Goal: Information Seeking & Learning: Check status

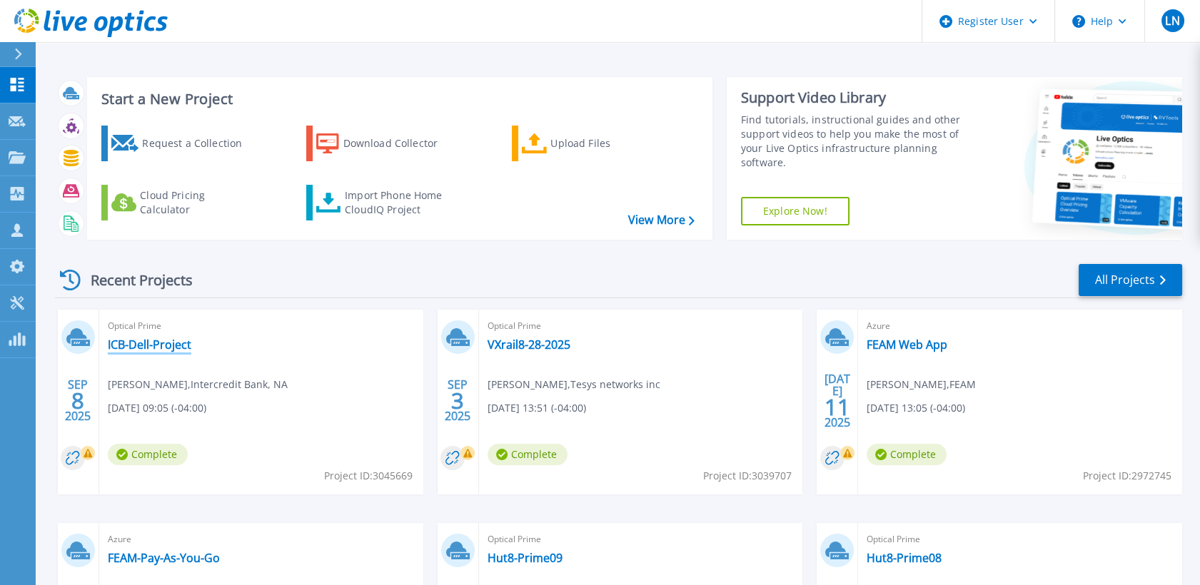
click at [155, 346] on link "ICB-Dell-Project" at bounding box center [150, 345] width 84 height 14
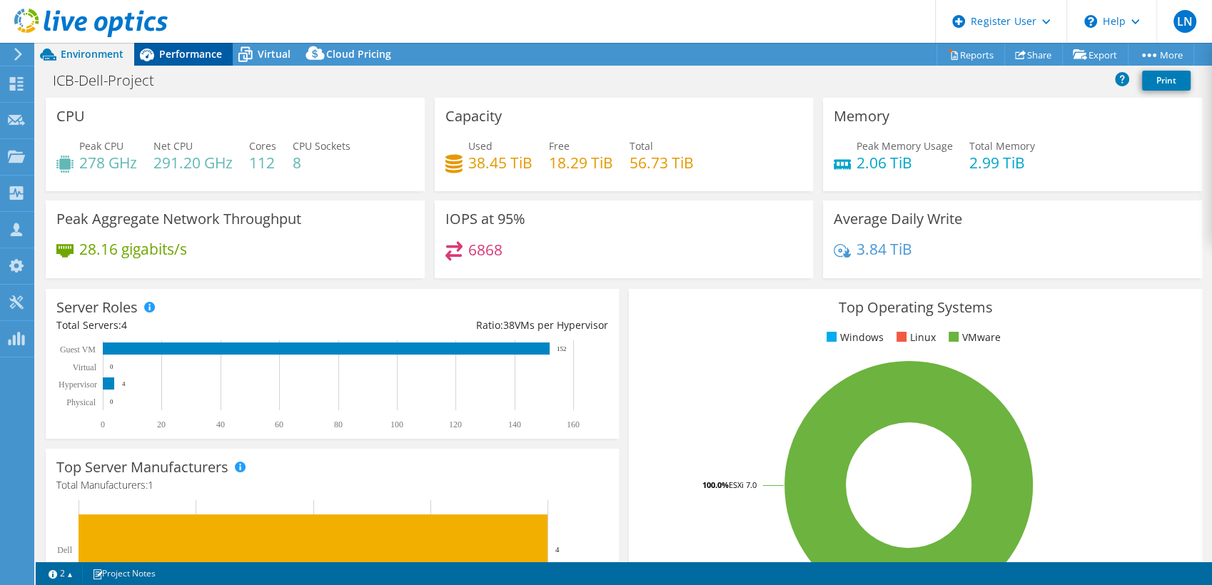
click at [166, 54] on span "Performance" at bounding box center [190, 54] width 63 height 14
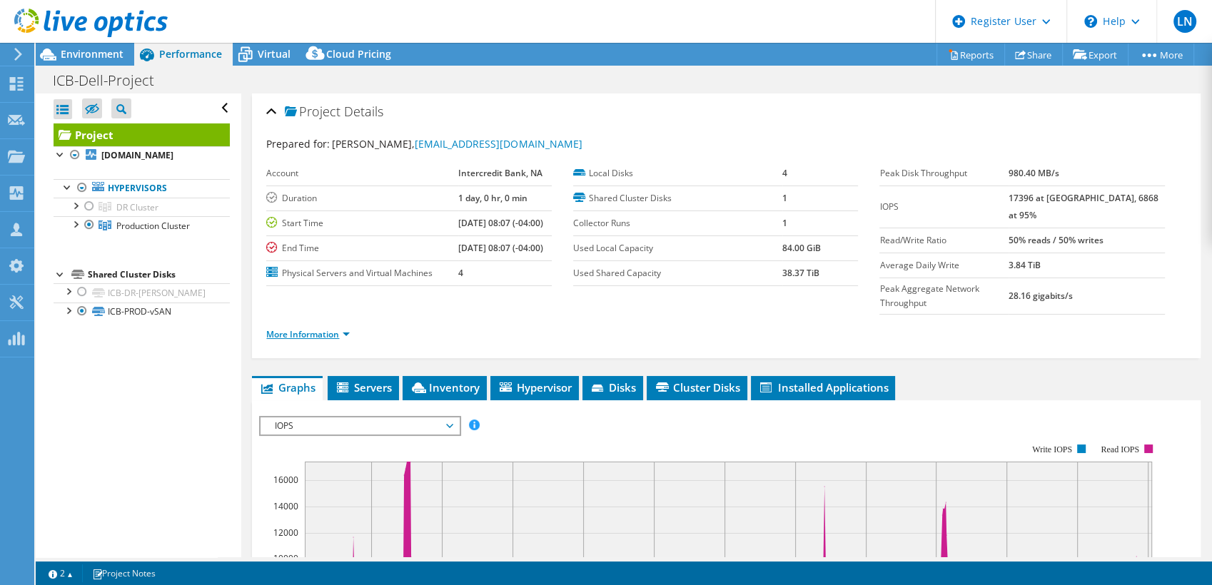
click at [293, 328] on link "More Information" at bounding box center [308, 334] width 84 height 12
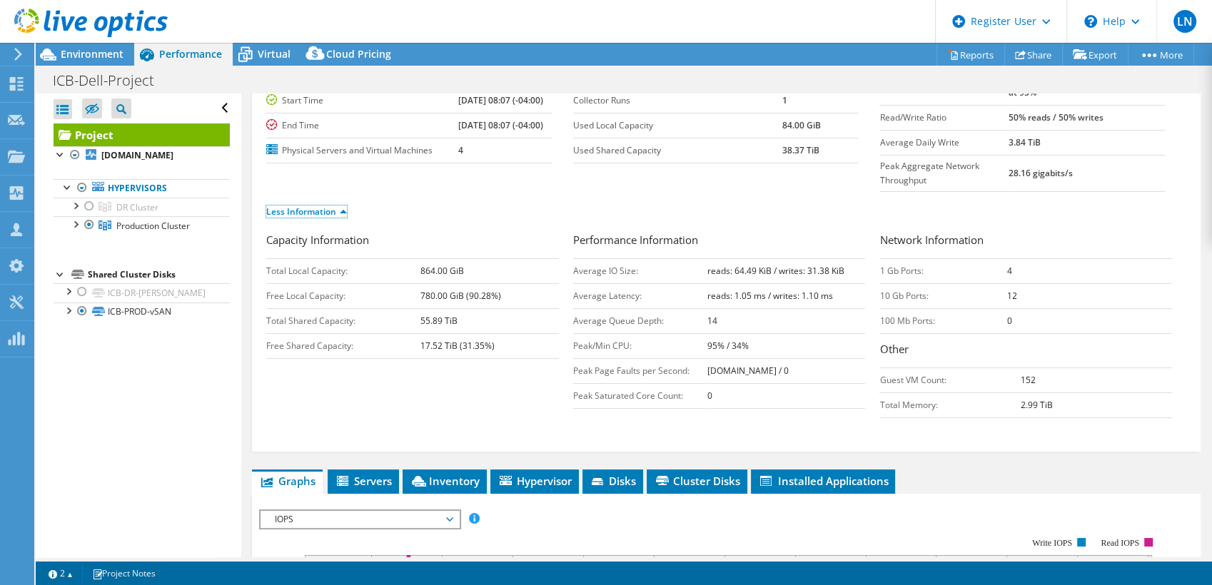
scroll to position [158, 0]
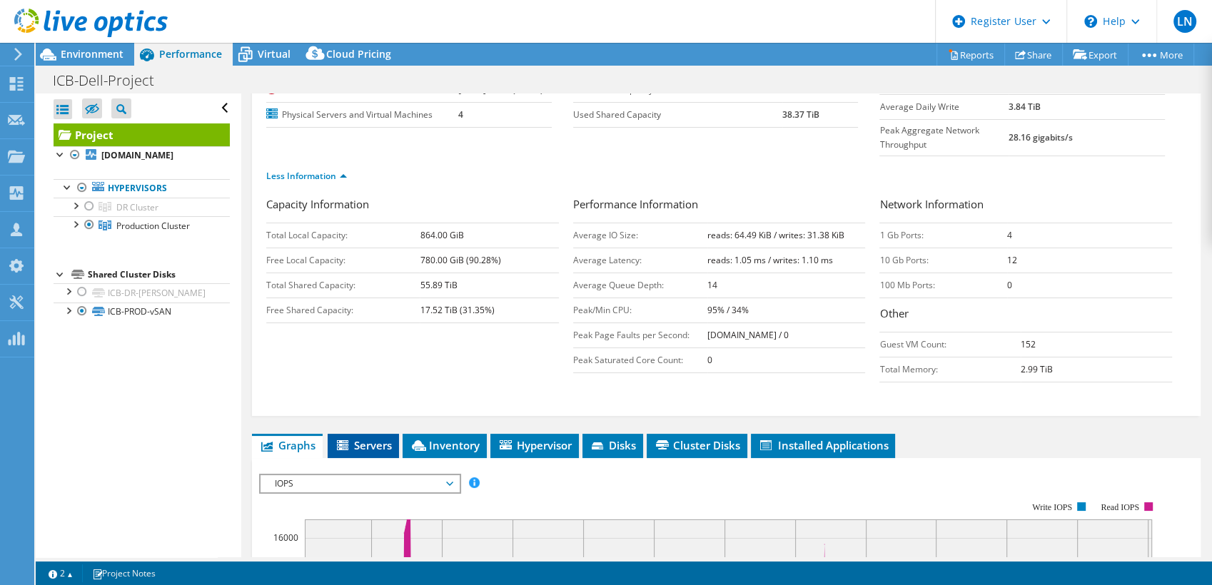
click at [367, 438] on span "Servers" at bounding box center [363, 445] width 57 height 14
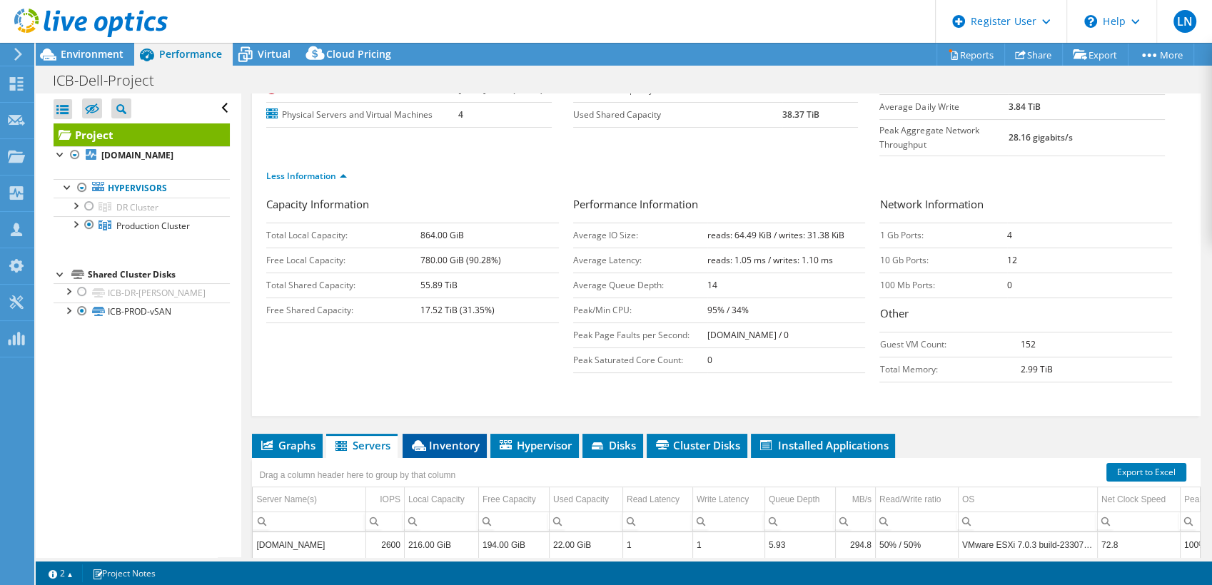
click at [468, 438] on span "Inventory" at bounding box center [445, 445] width 70 height 14
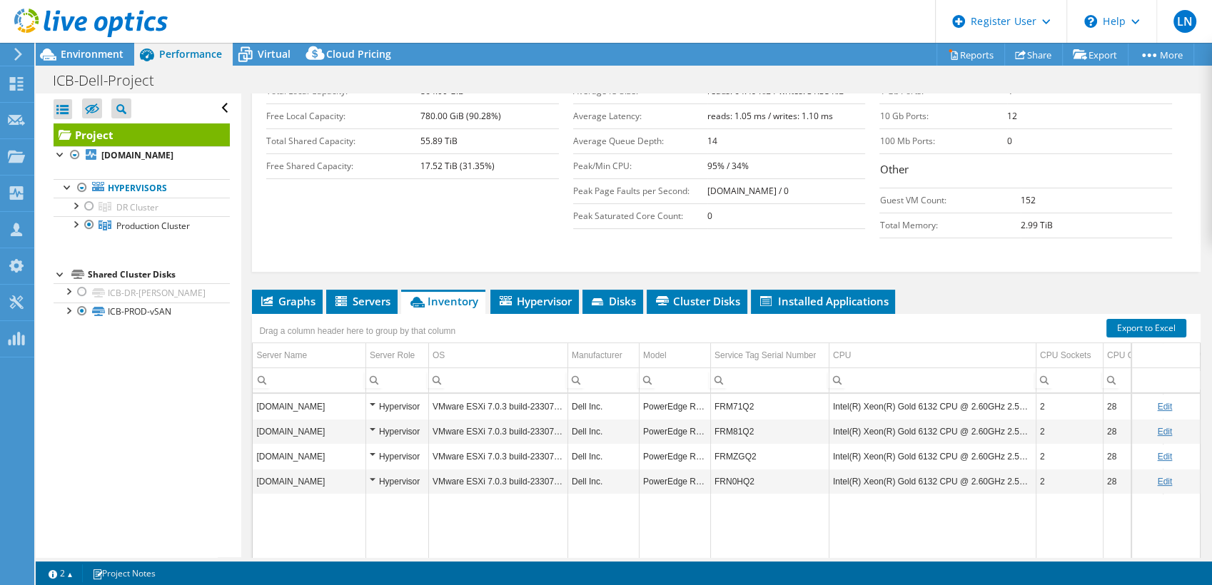
scroll to position [317, 0]
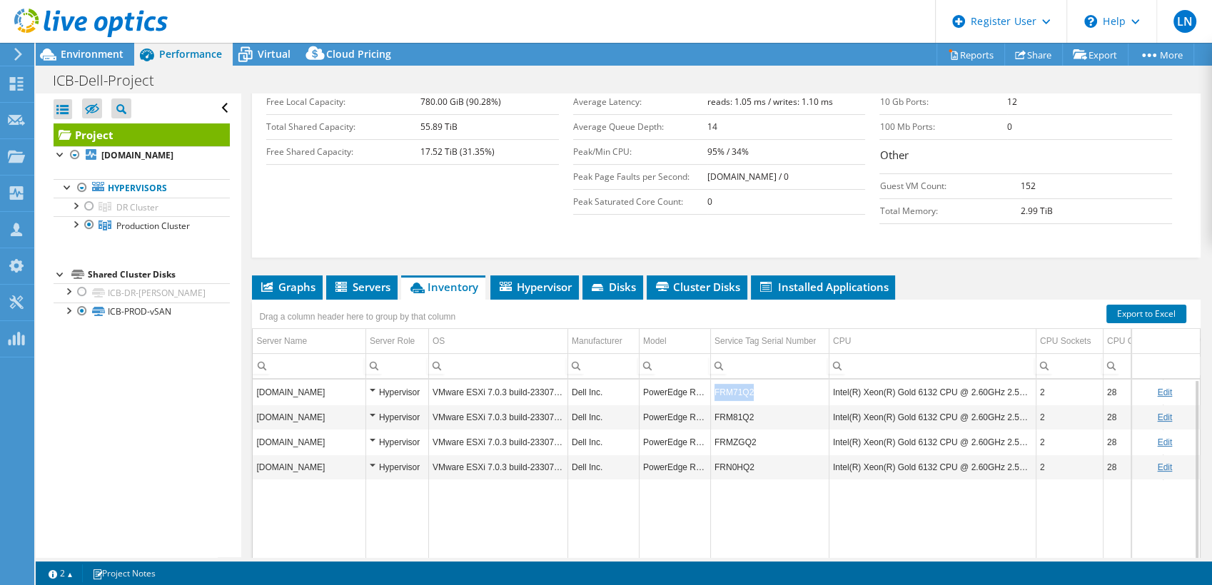
drag, startPoint x: 712, startPoint y: 360, endPoint x: 765, endPoint y: 363, distance: 52.2
click at [765, 380] on td "FRM71Q2" at bounding box center [769, 392] width 119 height 25
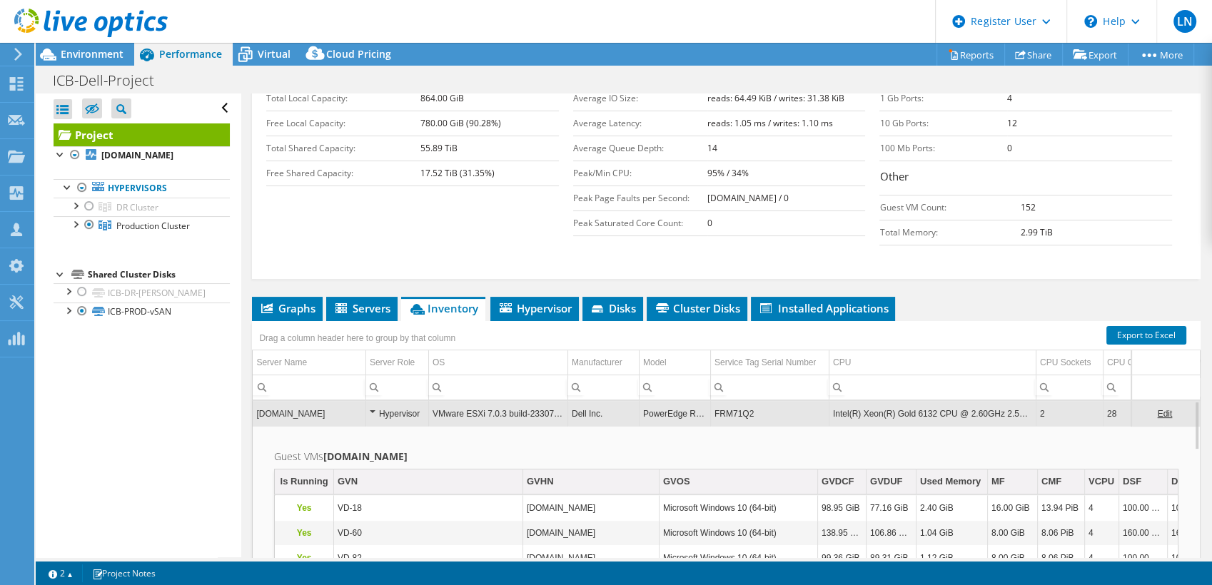
scroll to position [238, 0]
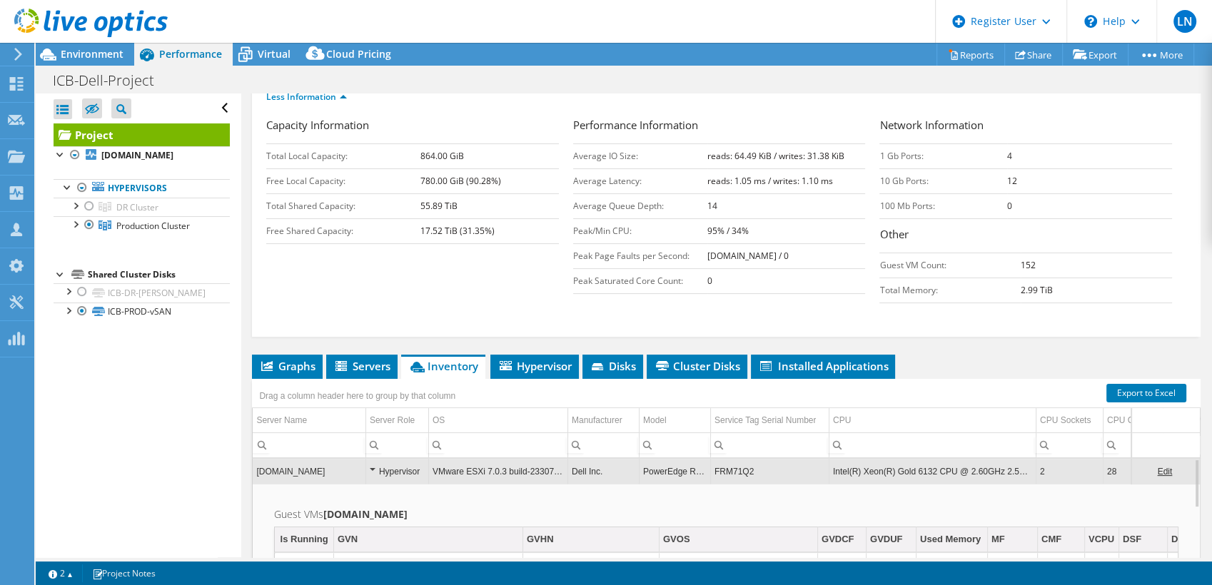
click at [517, 459] on td "VMware ESXi 7.0.3 build-23307199" at bounding box center [497, 471] width 139 height 25
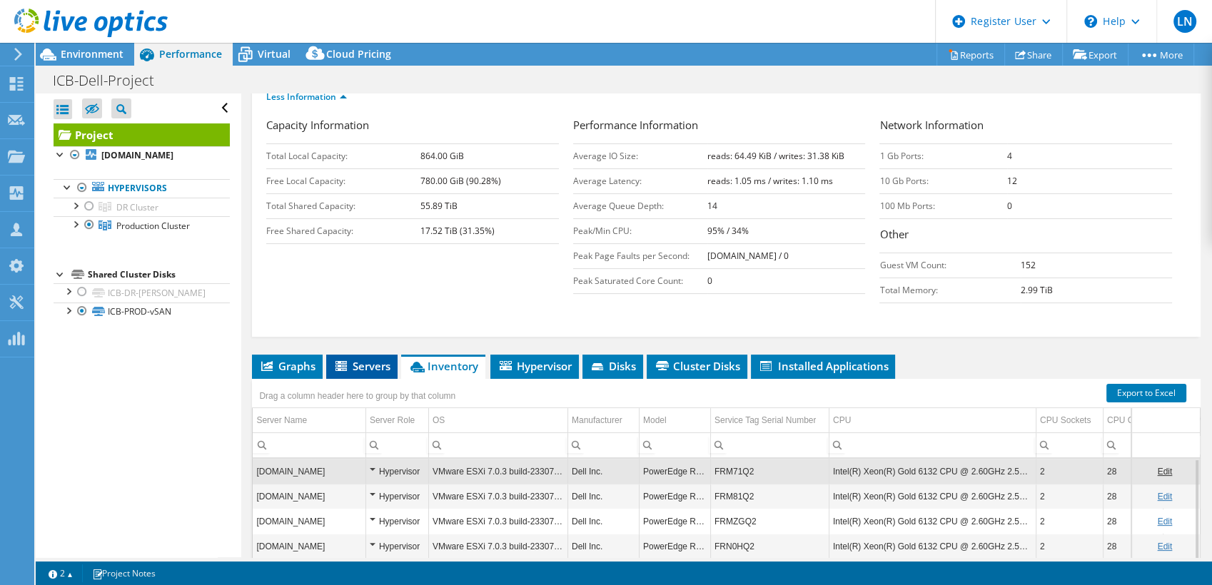
click at [380, 355] on li "Servers" at bounding box center [361, 367] width 71 height 24
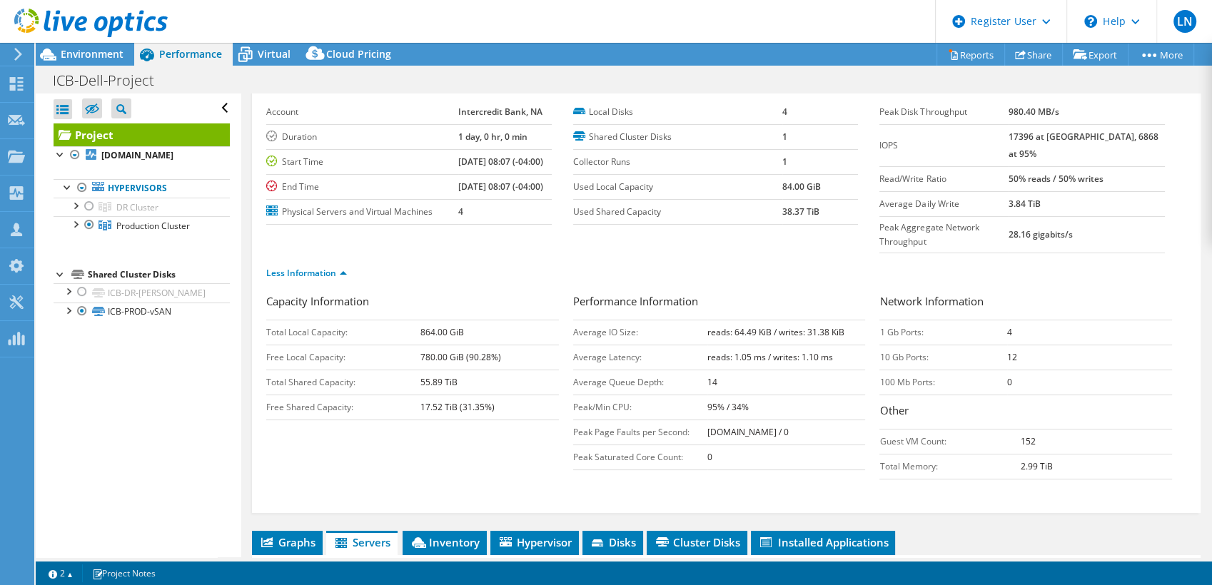
scroll to position [0, 0]
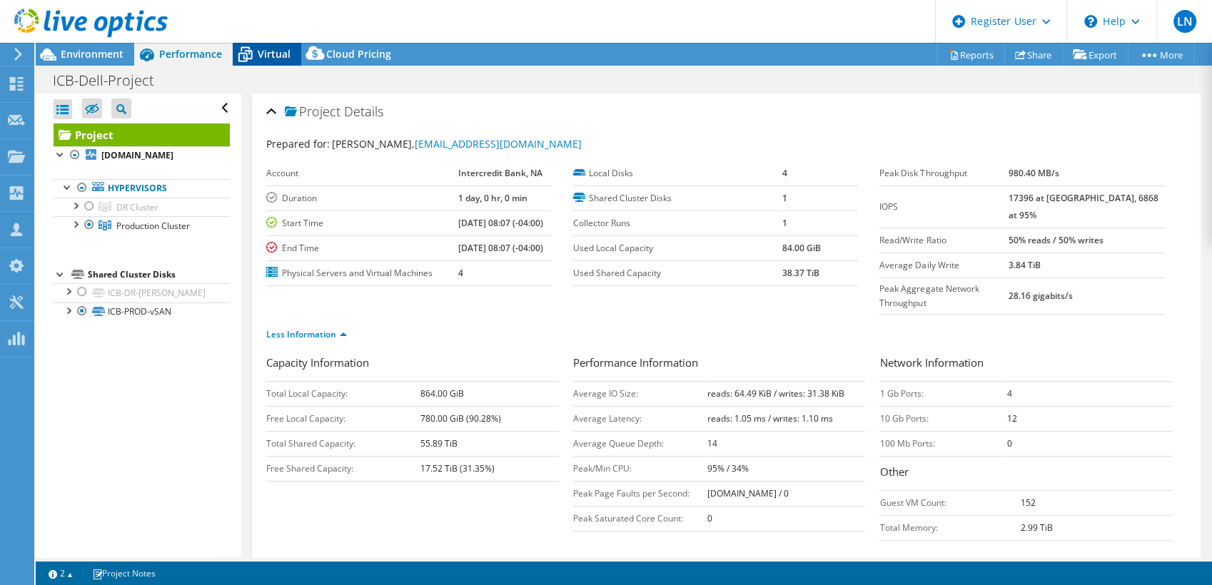
click at [280, 53] on span "Virtual" at bounding box center [274, 54] width 33 height 14
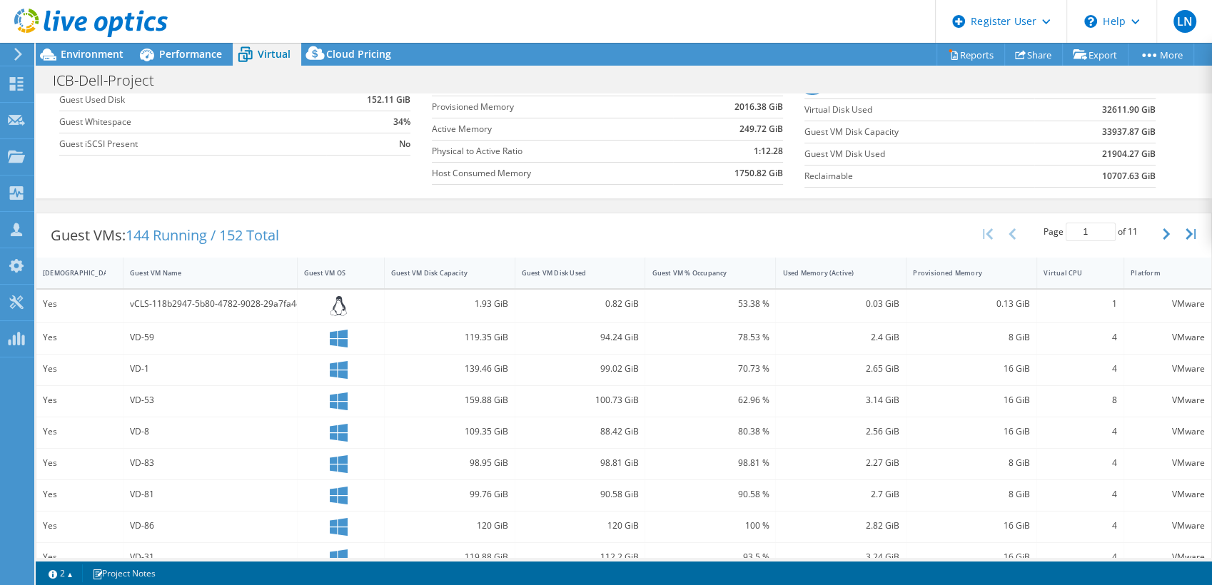
scroll to position [238, 0]
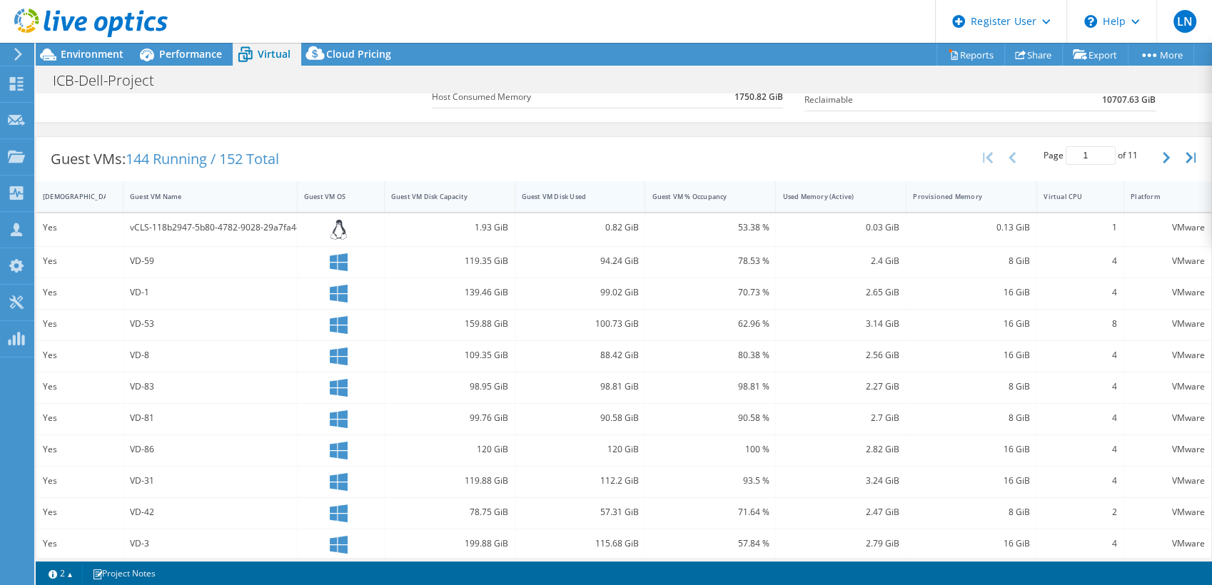
click at [583, 196] on div "Guest VM Disk Used" at bounding box center [572, 196] width 100 height 9
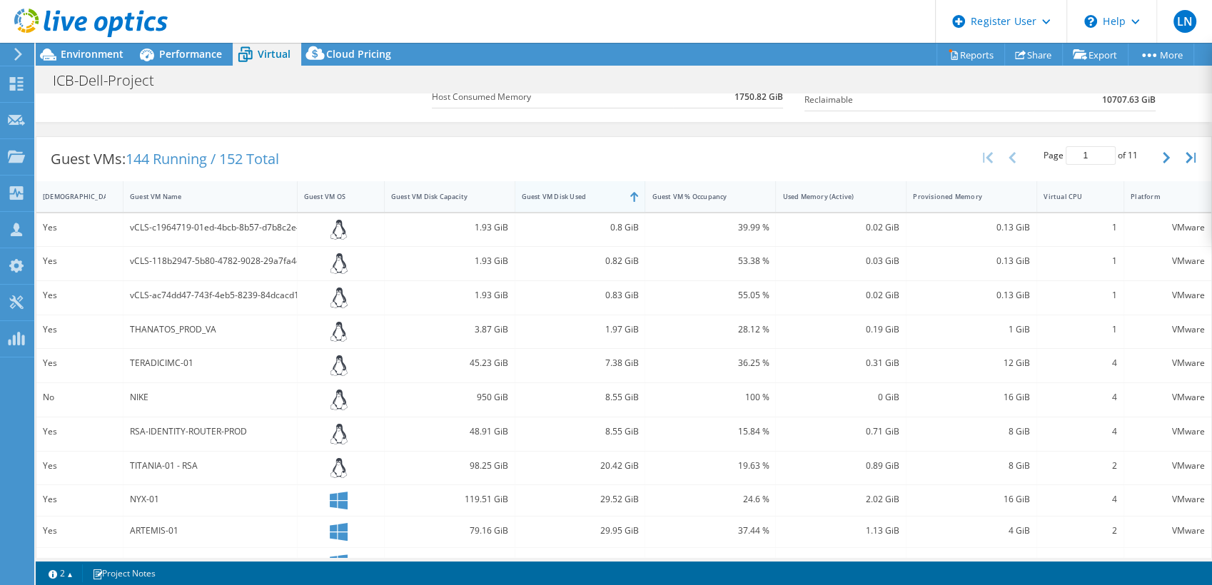
click at [583, 196] on div "Guest VM Disk Used" at bounding box center [572, 196] width 100 height 9
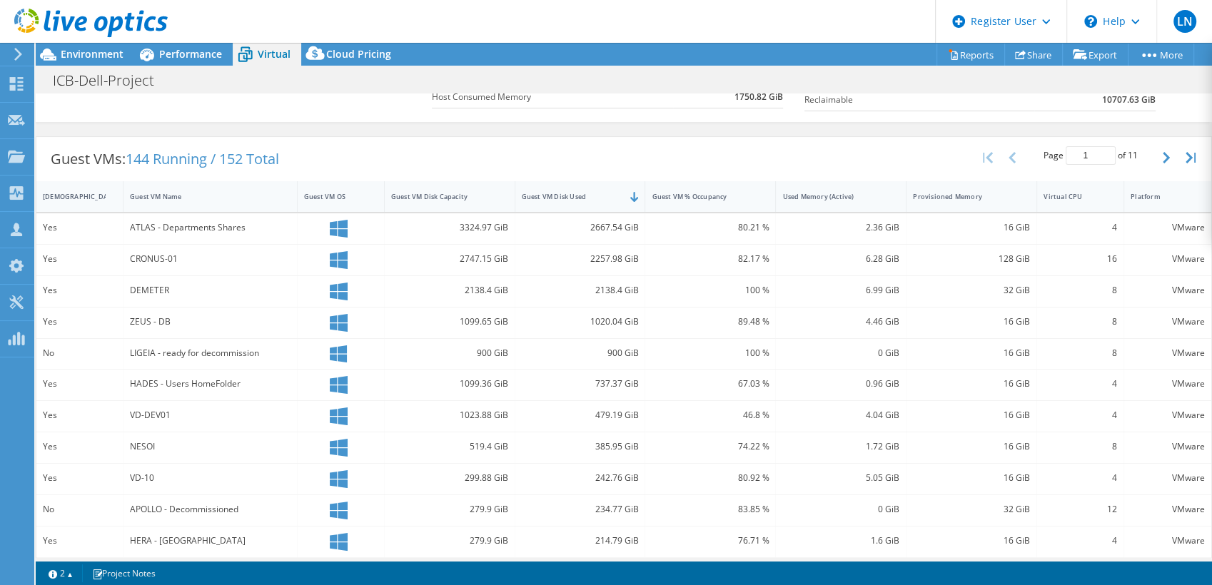
scroll to position [317, 0]
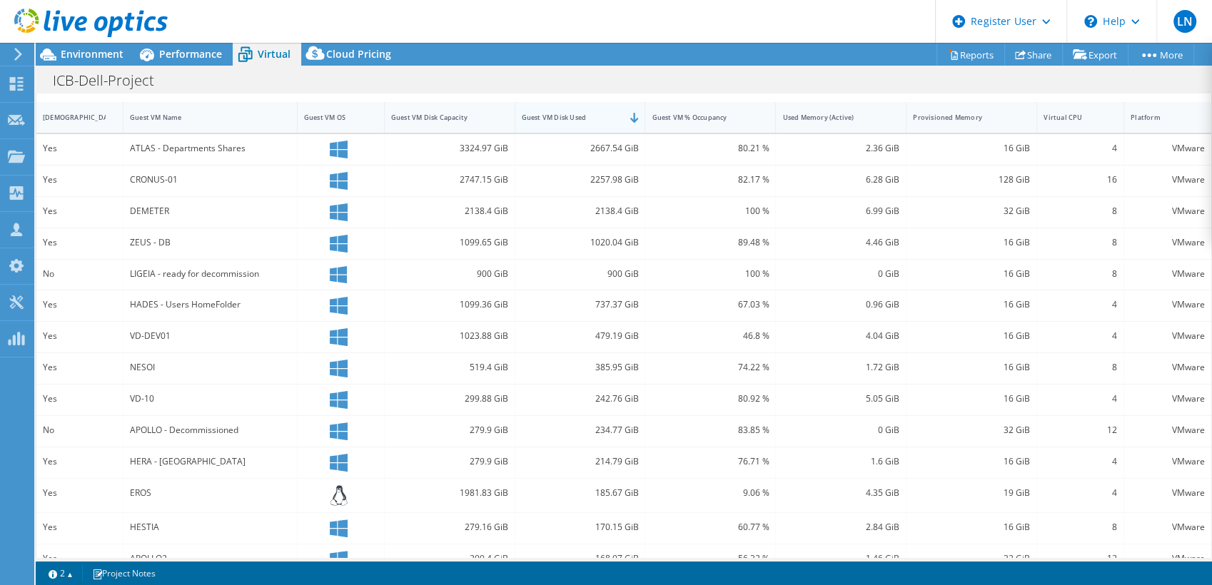
click at [607, 115] on div "Guest VM Disk Used" at bounding box center [572, 117] width 100 height 9
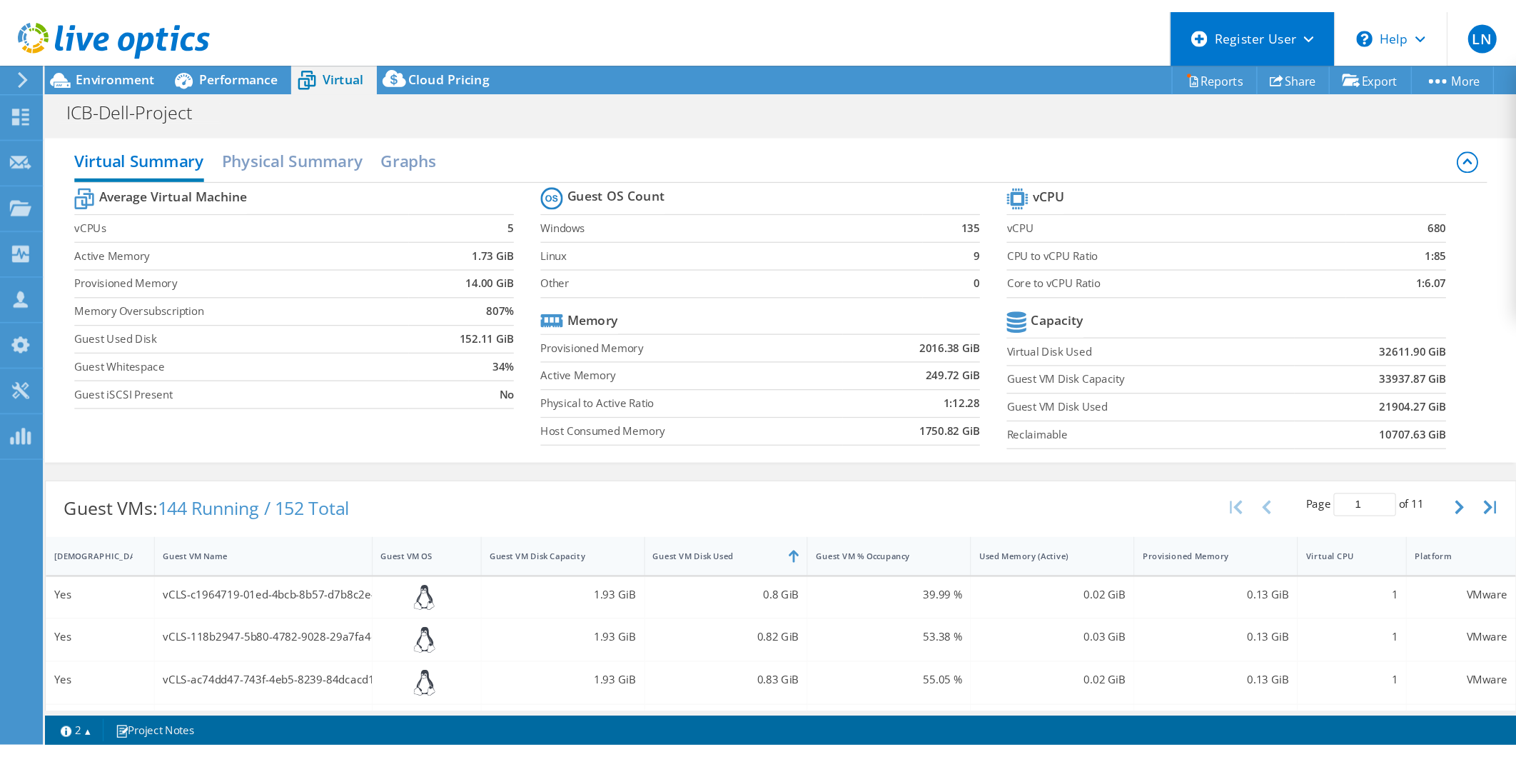
scroll to position [4, 0]
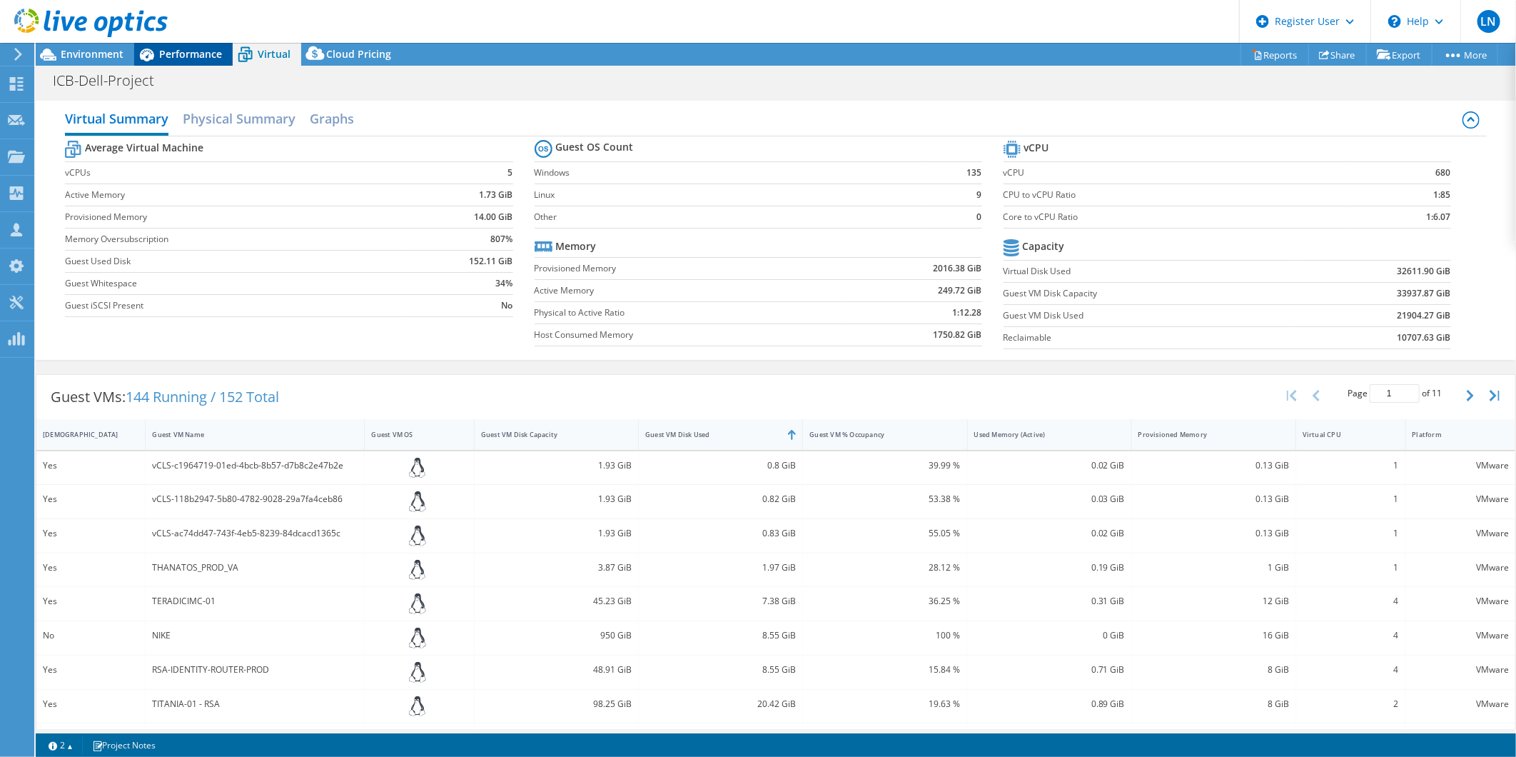
click at [168, 57] on span "Performance" at bounding box center [190, 54] width 63 height 14
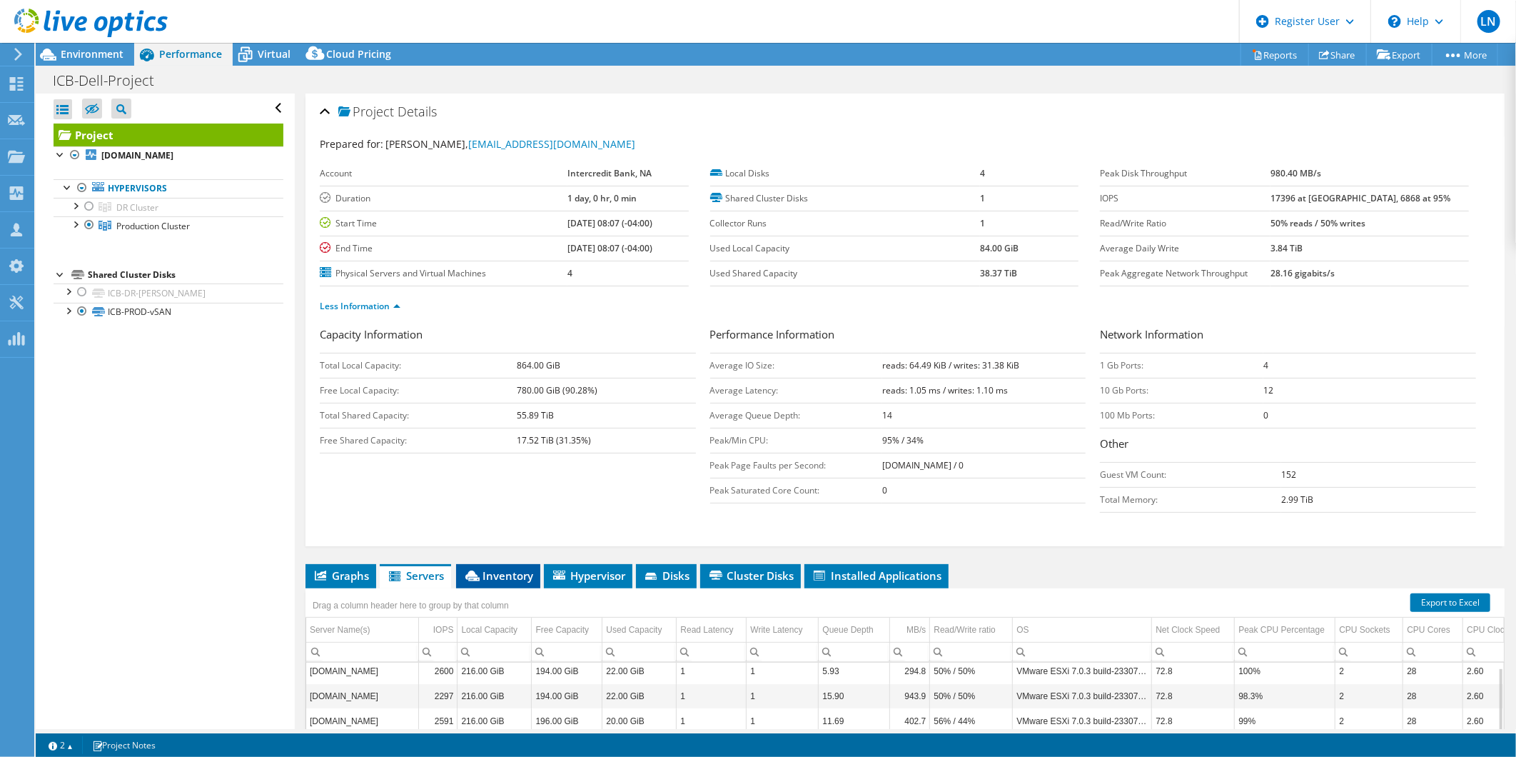
click at [510, 574] on span "Inventory" at bounding box center [498, 575] width 70 height 14
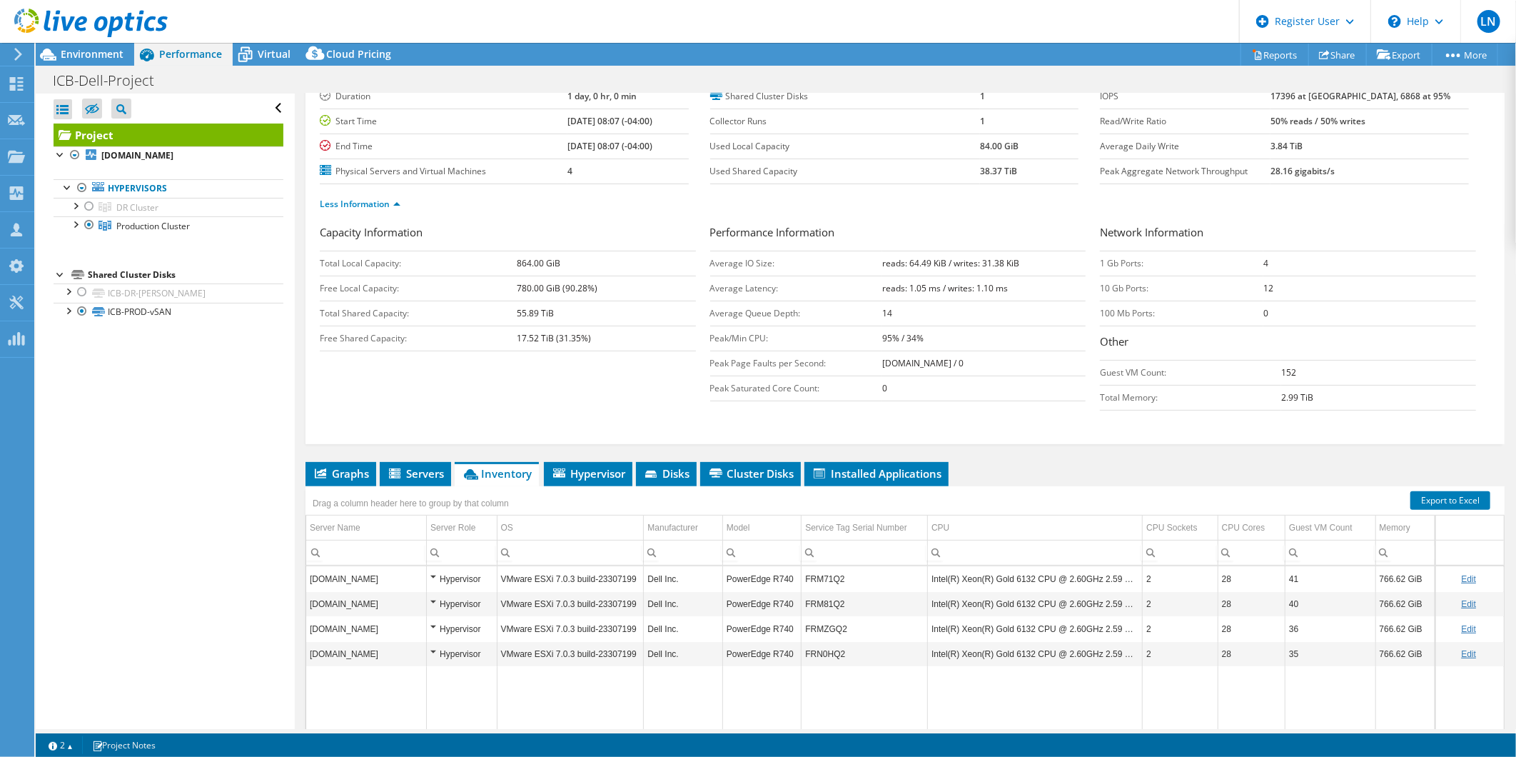
scroll to position [216, 0]
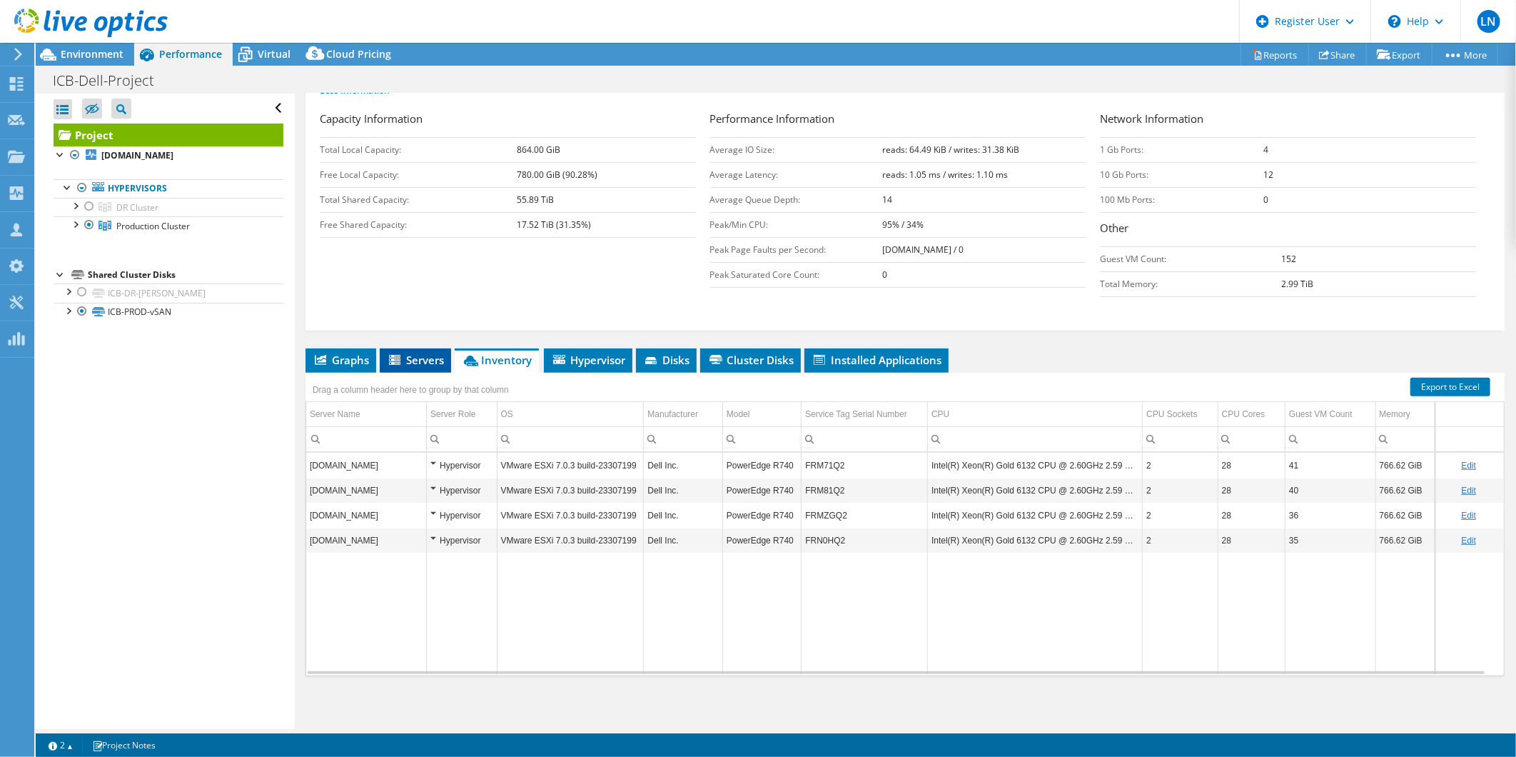
click at [414, 355] on span "Servers" at bounding box center [415, 360] width 57 height 14
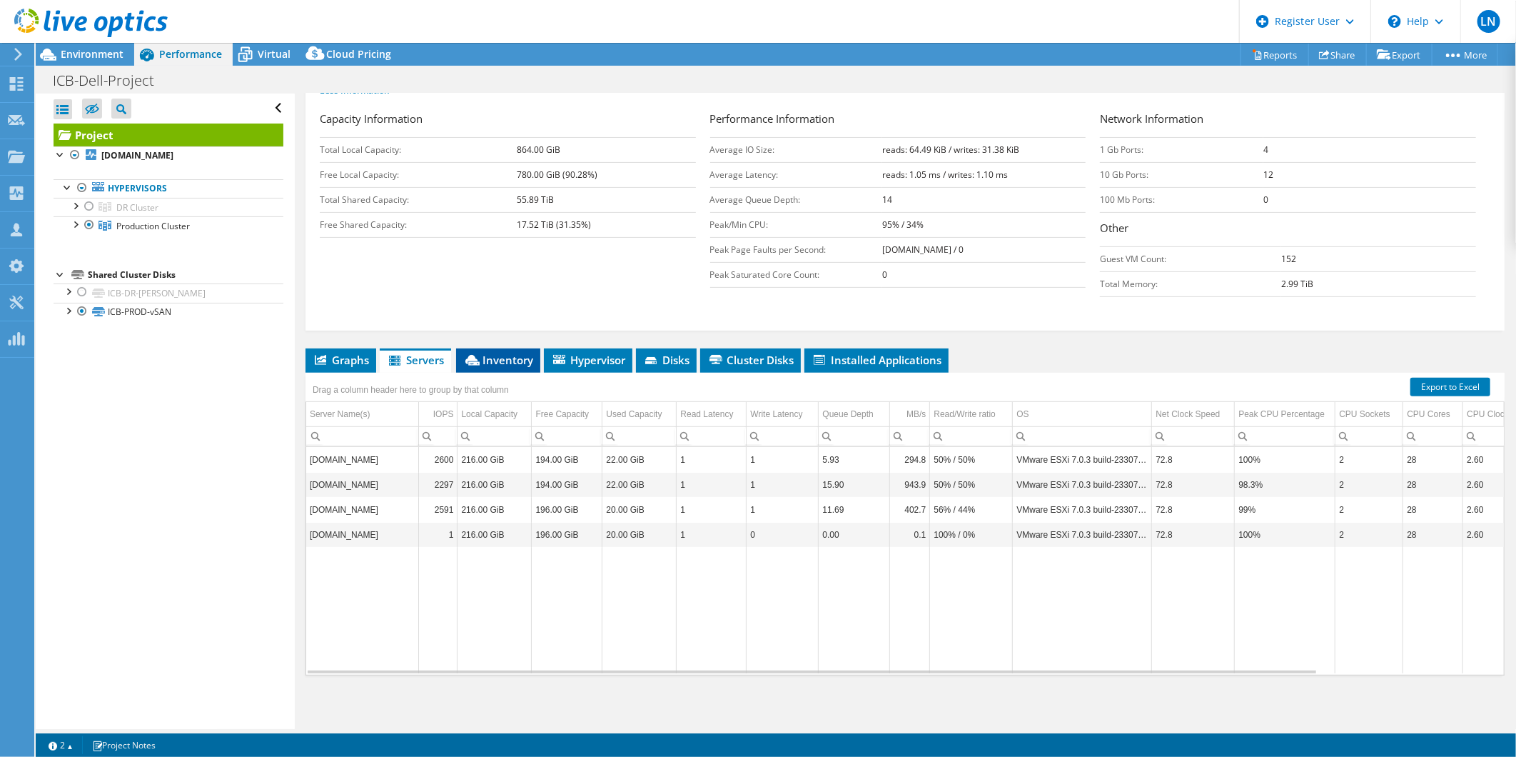
click at [513, 361] on span "Inventory" at bounding box center [498, 360] width 70 height 14
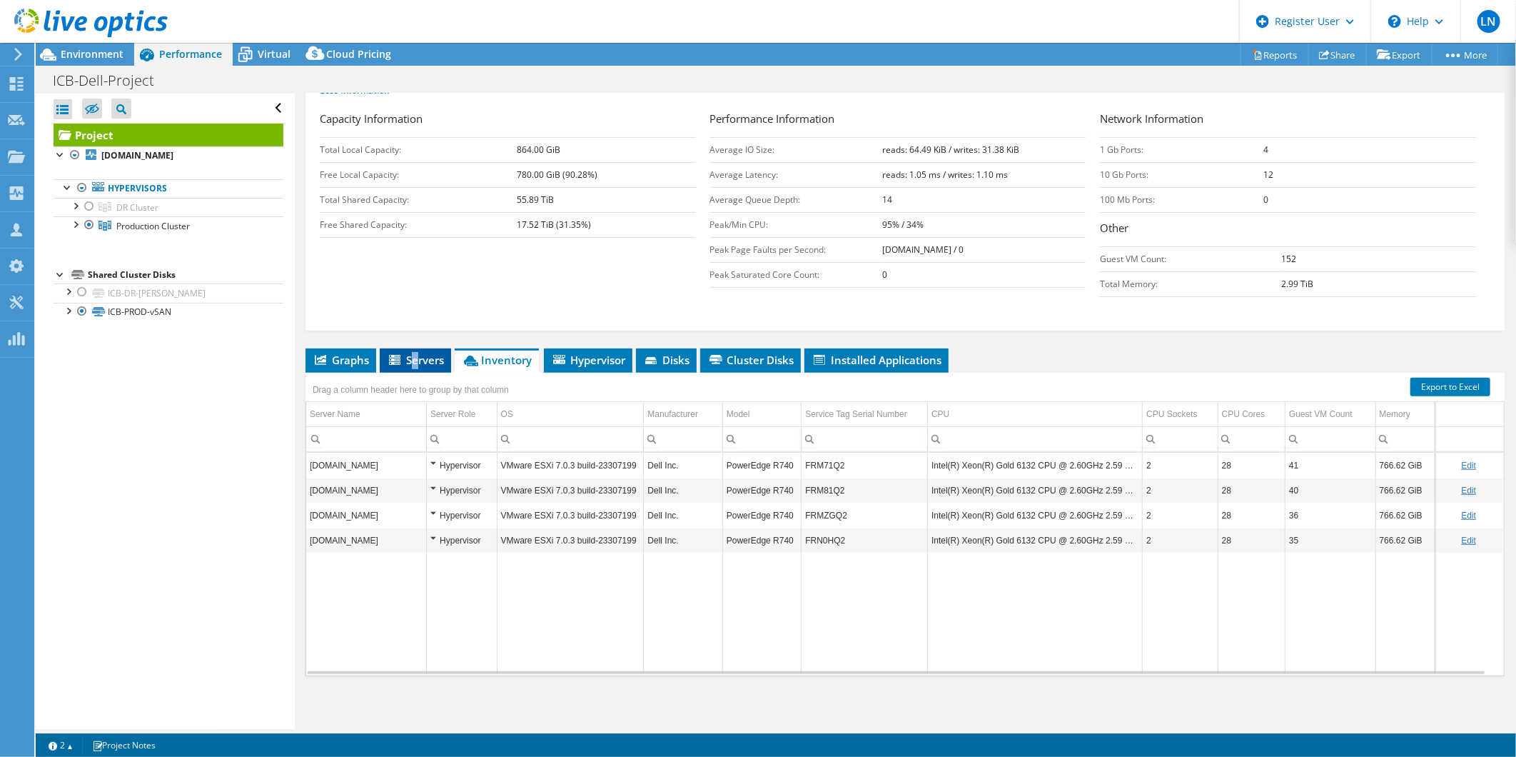
click at [417, 353] on span "Servers" at bounding box center [415, 360] width 57 height 14
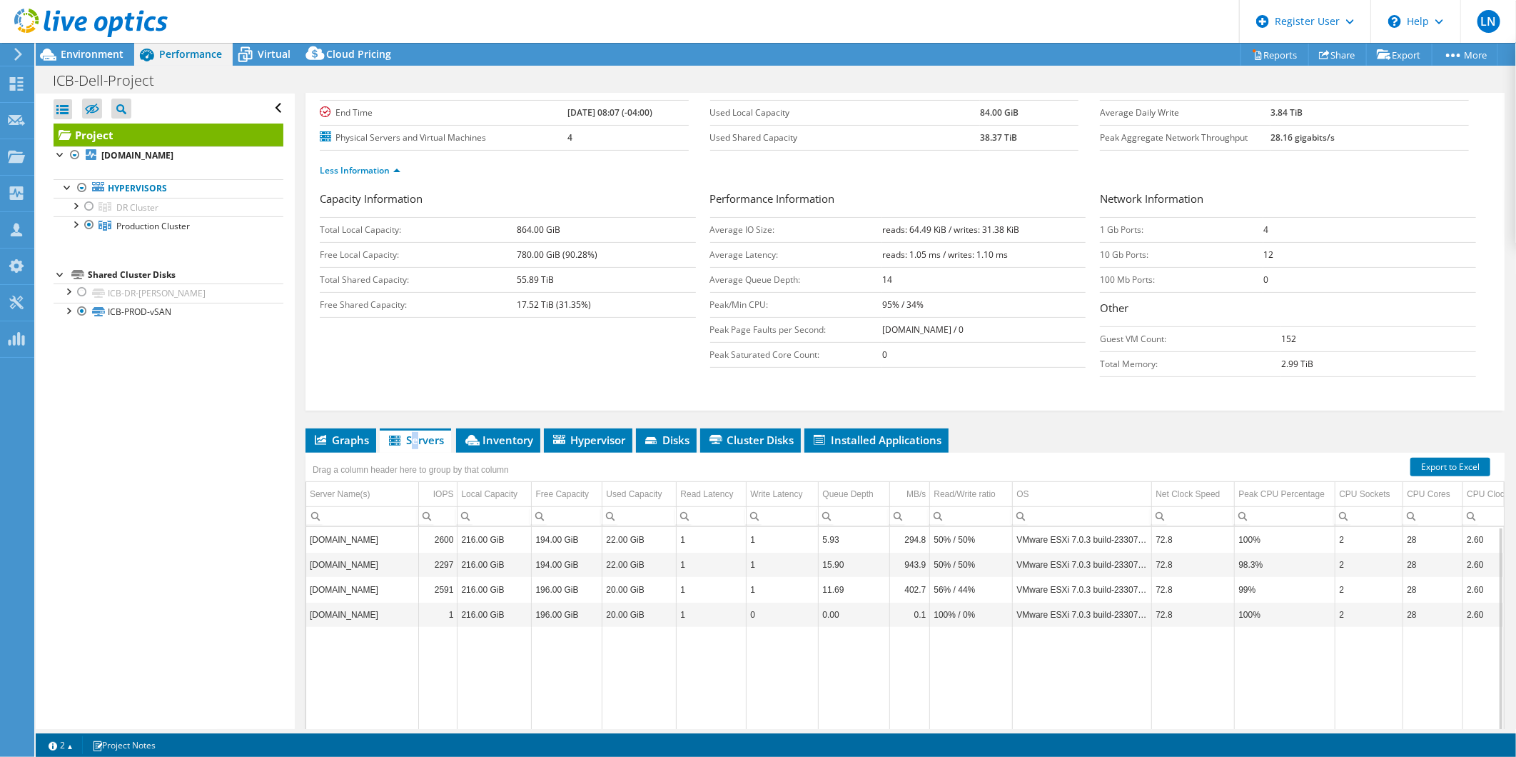
scroll to position [0, 0]
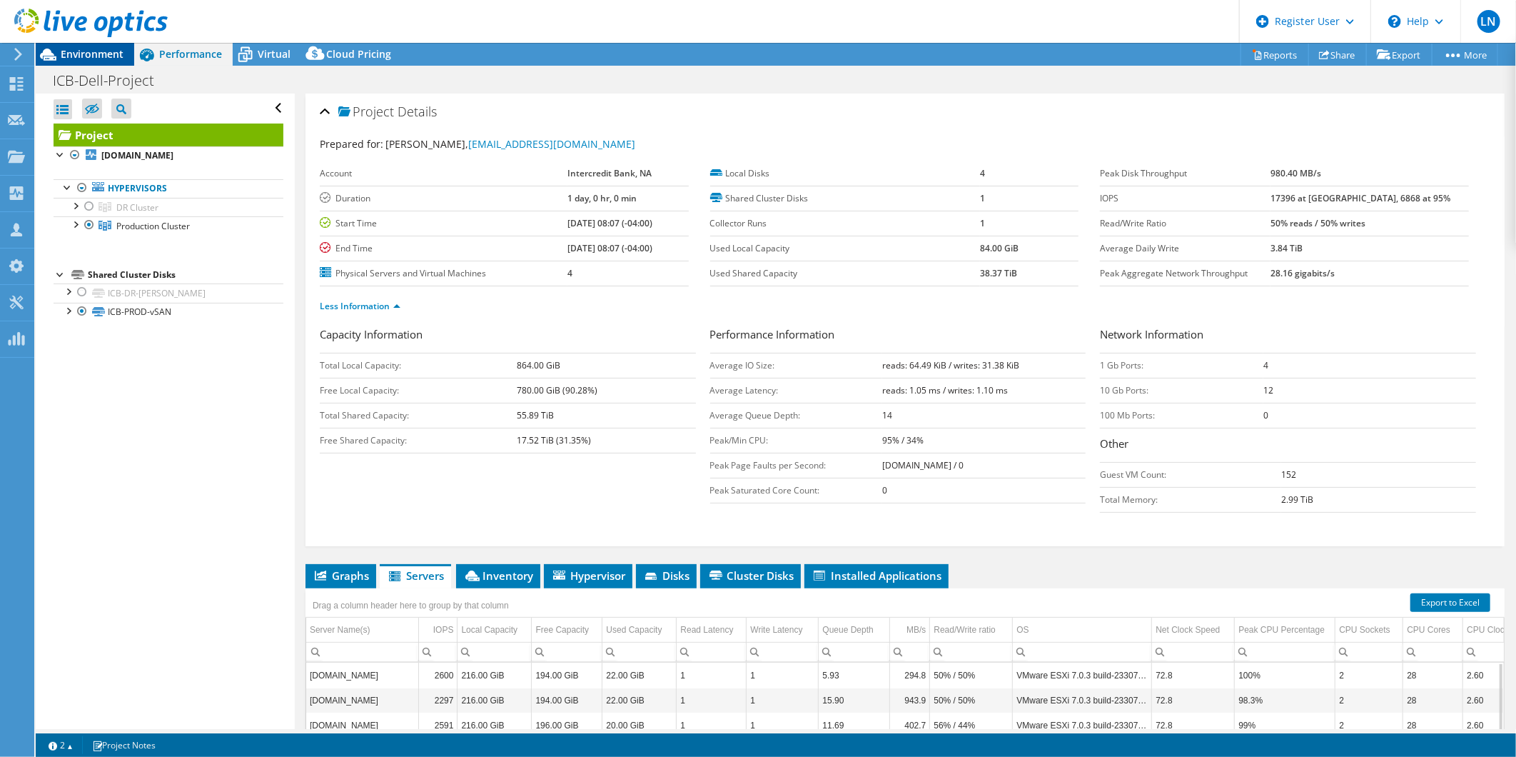
click at [81, 50] on span "Environment" at bounding box center [92, 54] width 63 height 14
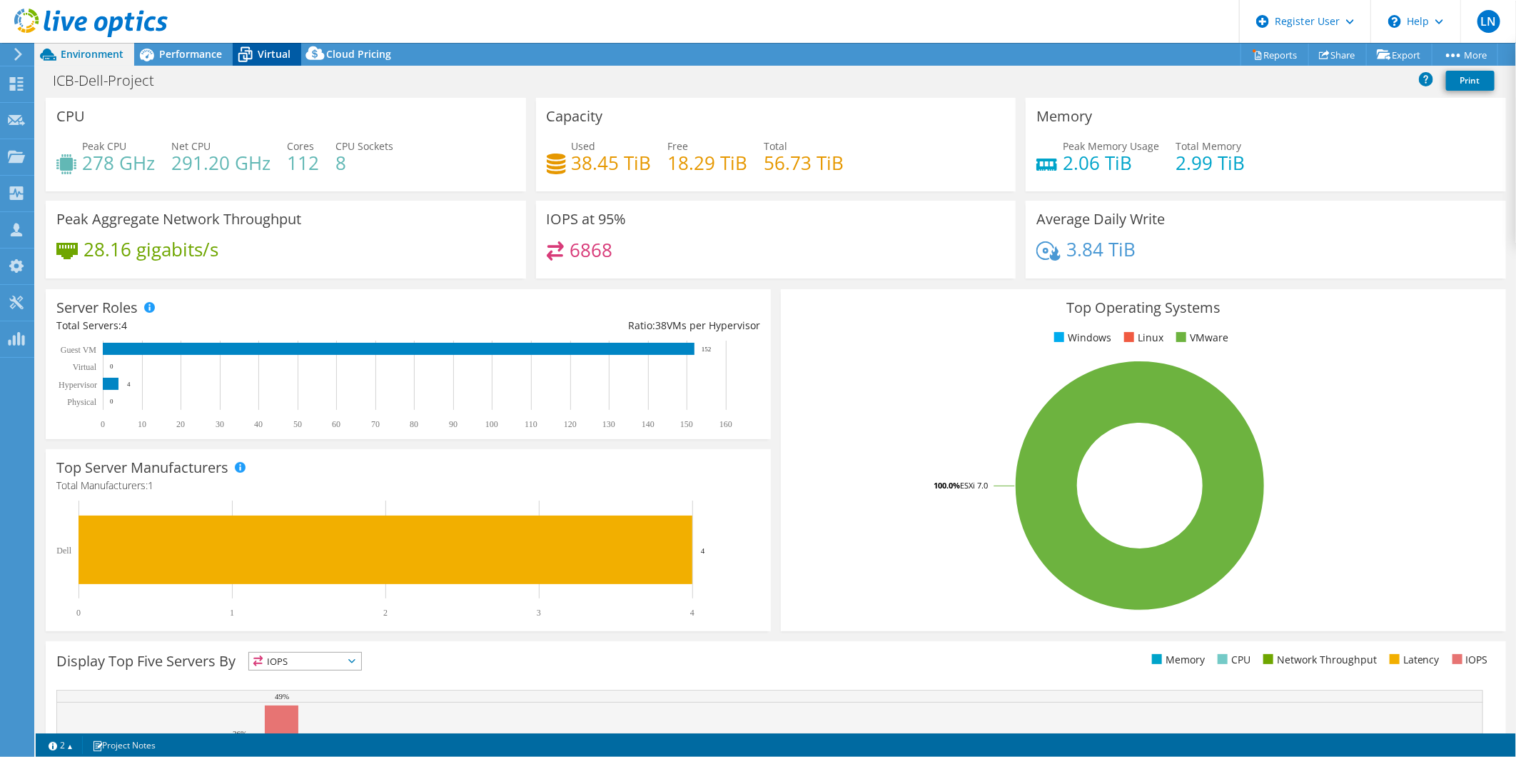
click at [255, 48] on icon at bounding box center [245, 54] width 25 height 25
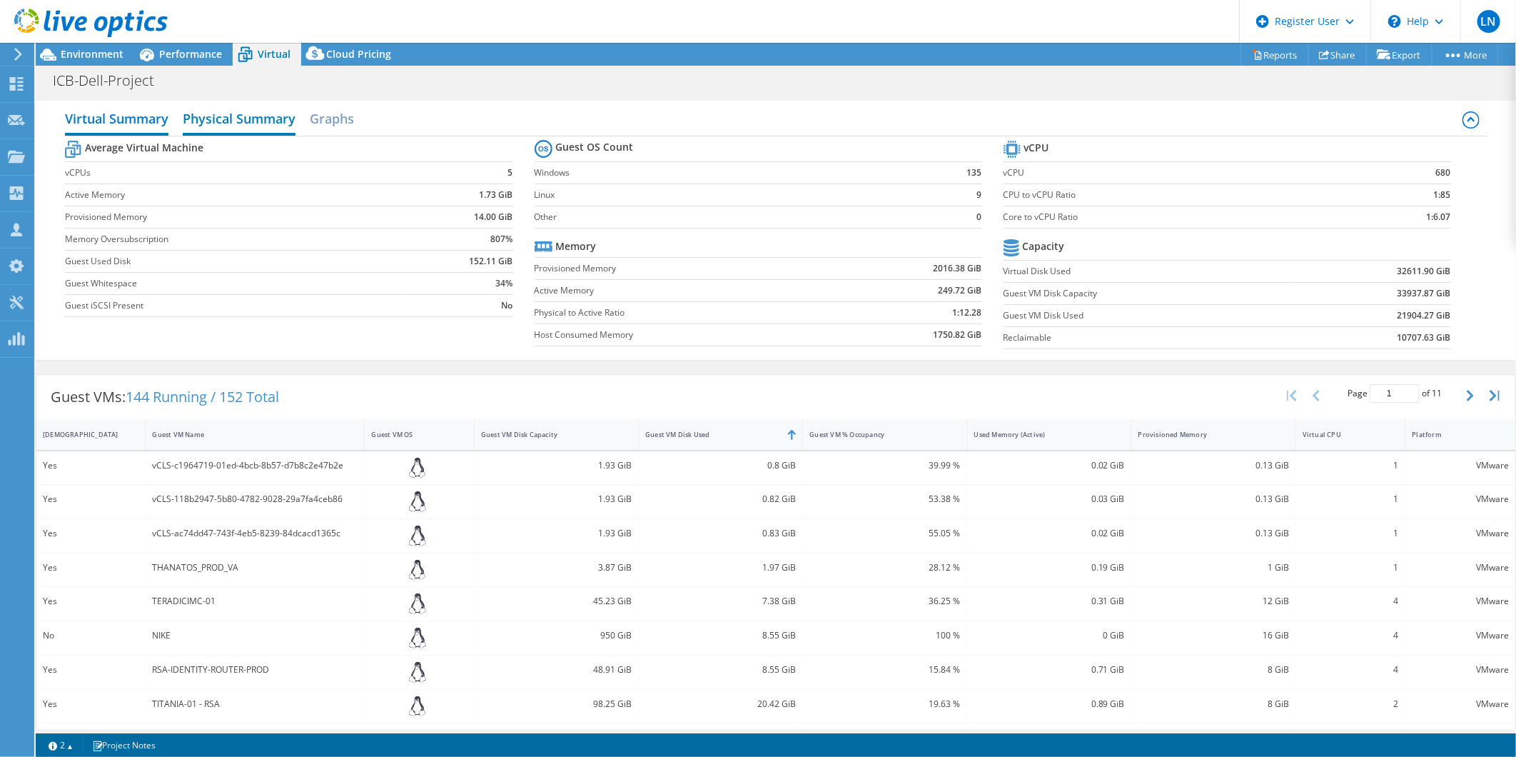
click at [198, 116] on h2 "Physical Summary" at bounding box center [239, 119] width 113 height 31
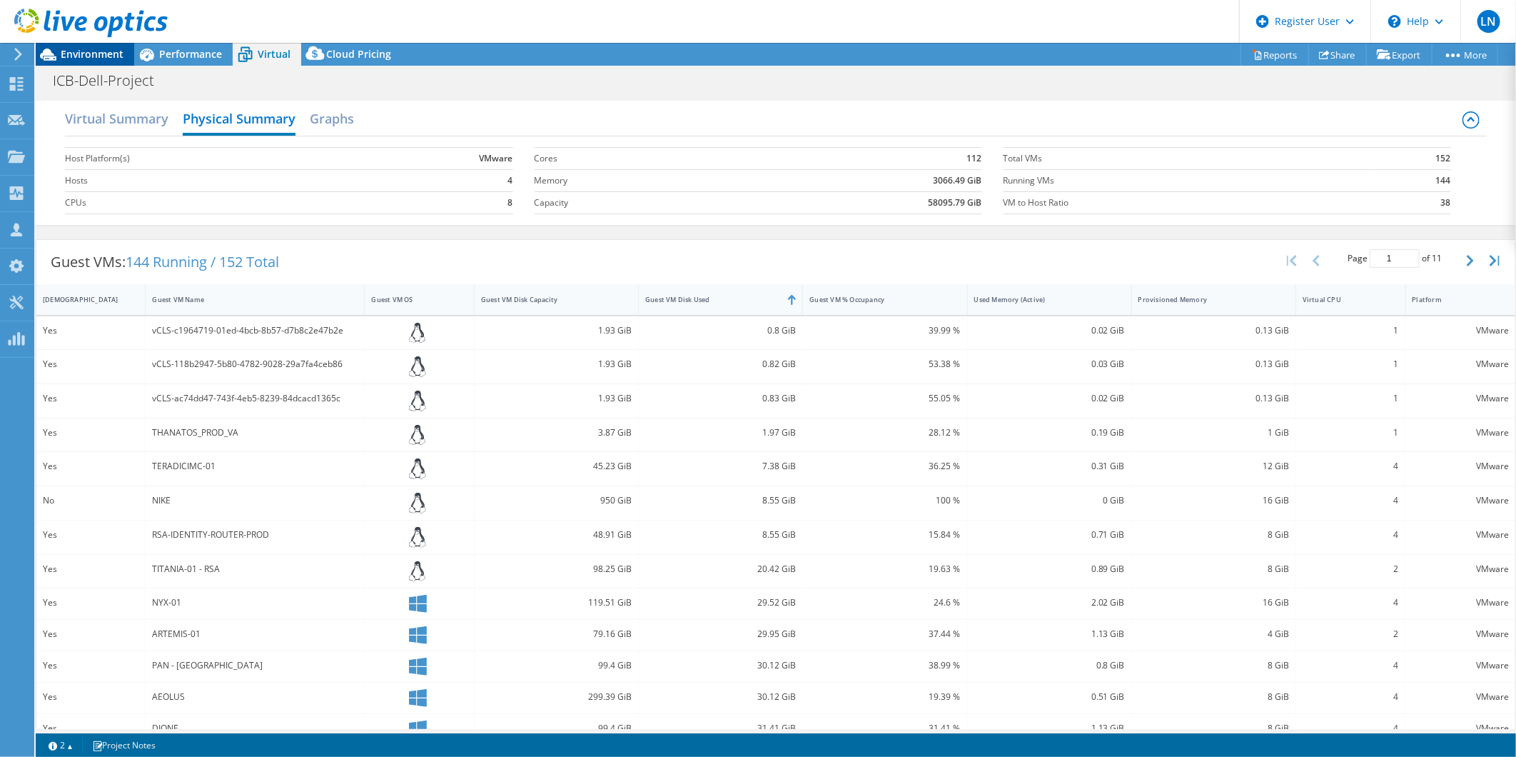
click at [91, 51] on span "Environment" at bounding box center [92, 54] width 63 height 14
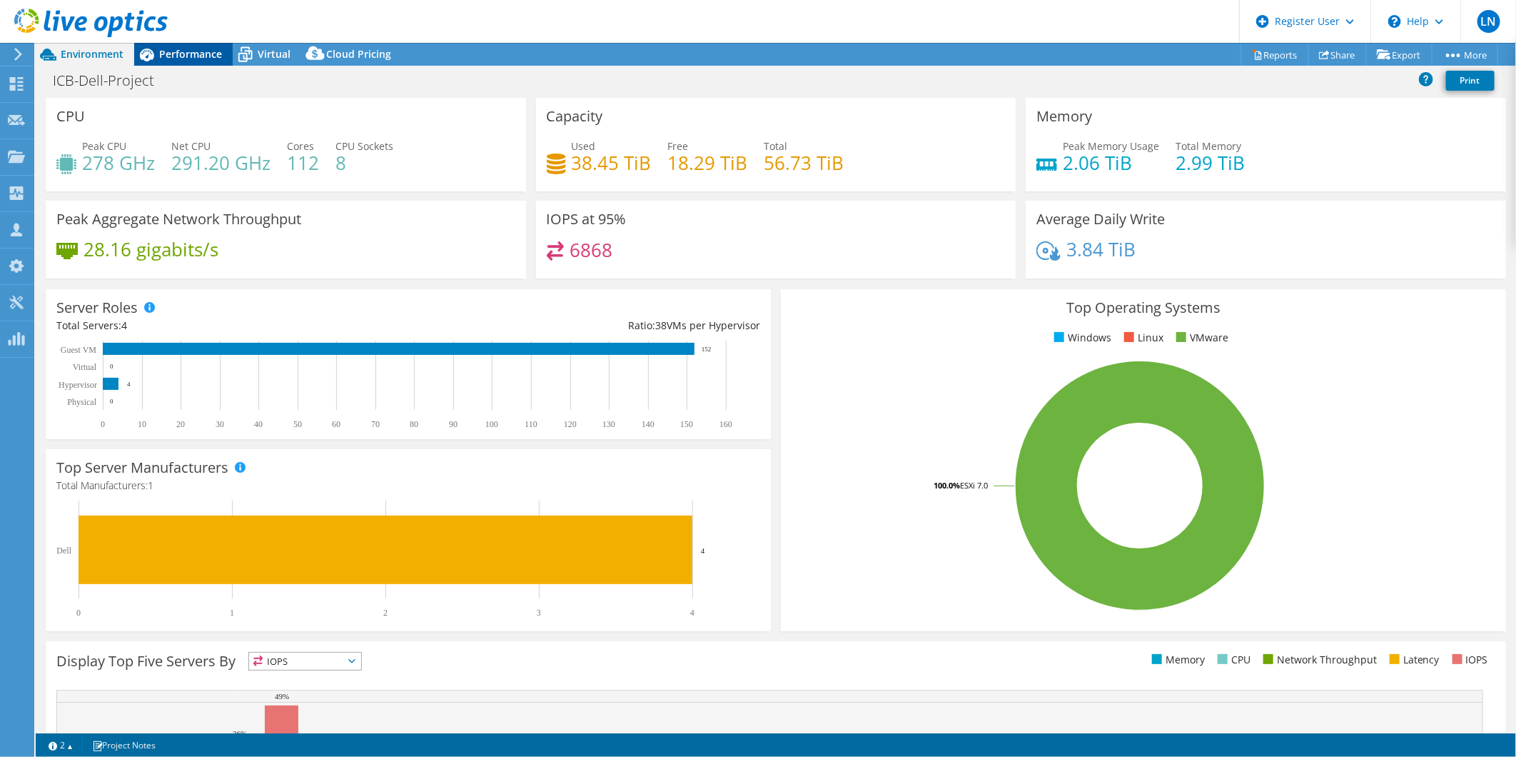
click at [187, 50] on span "Performance" at bounding box center [190, 54] width 63 height 14
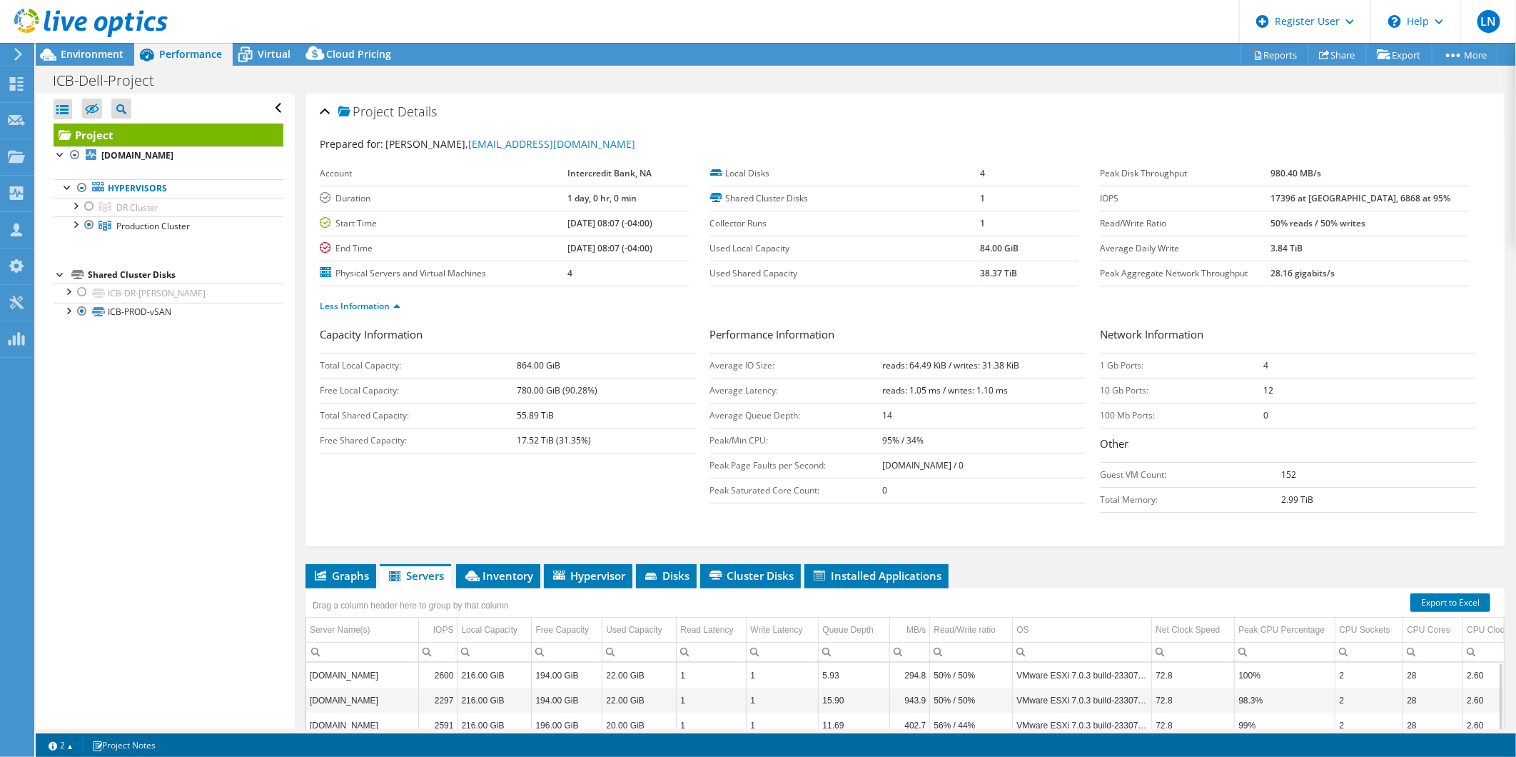
scroll to position [216, 0]
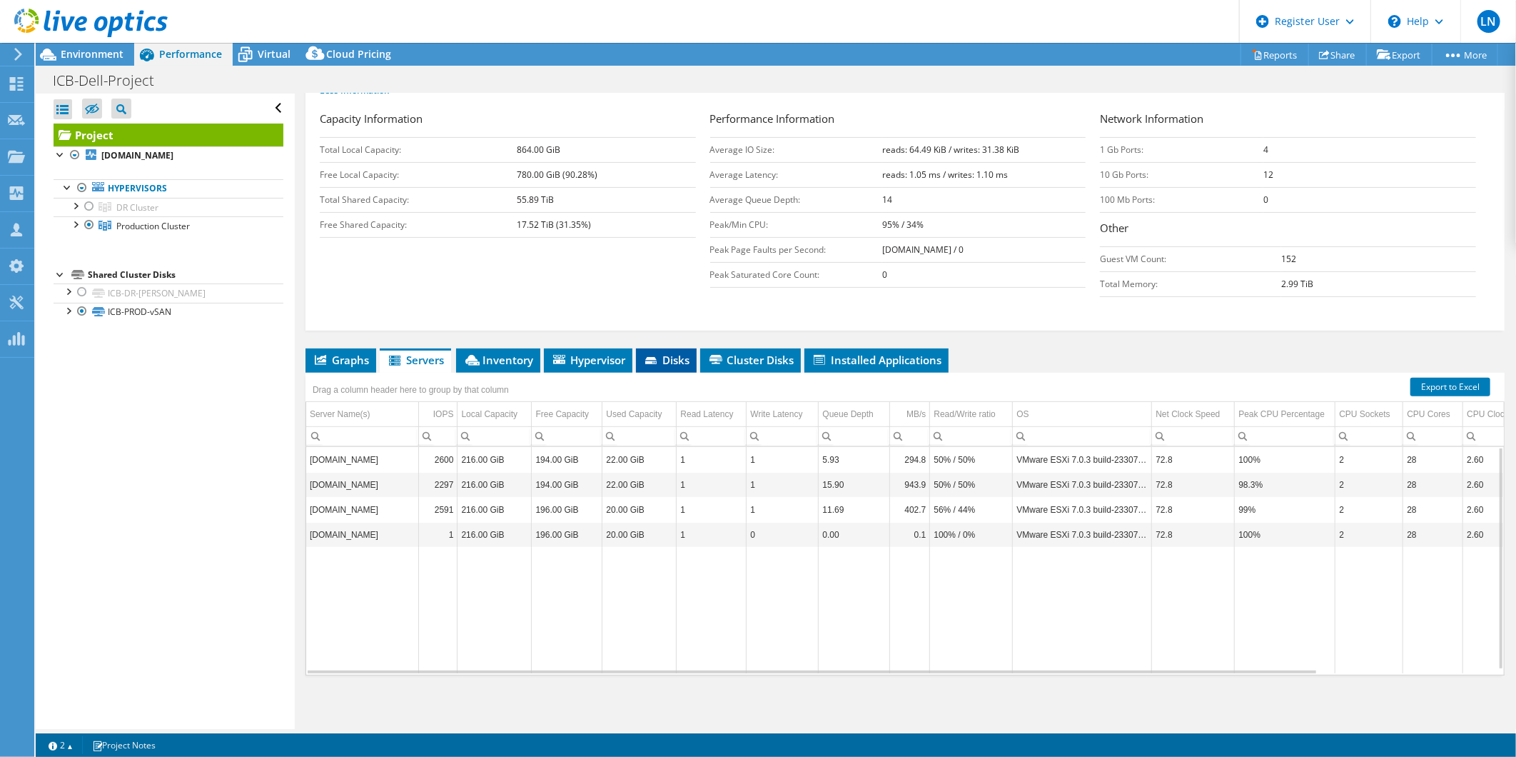
click at [687, 357] on span "Disks" at bounding box center [666, 360] width 46 height 14
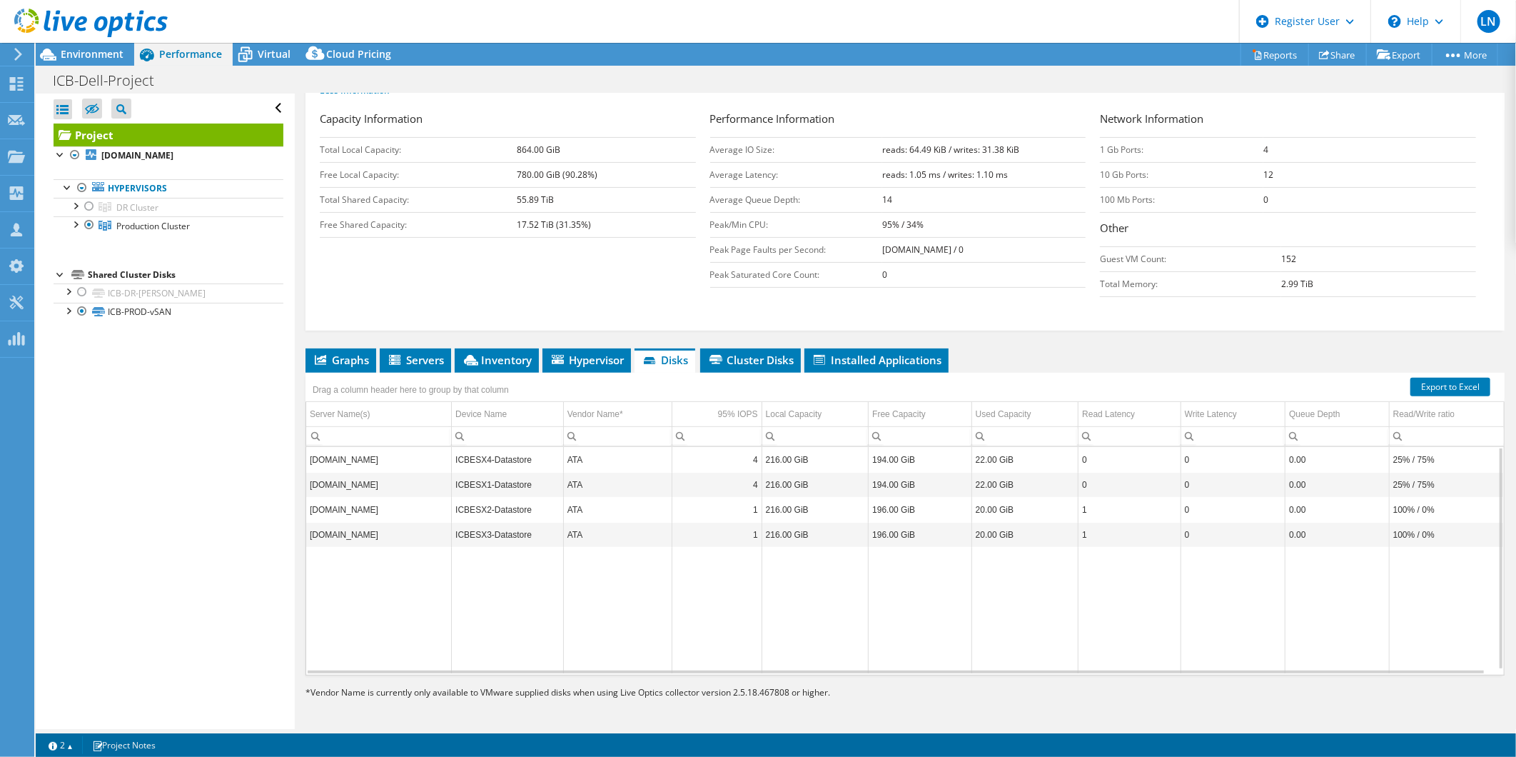
click at [716, 461] on td "4" at bounding box center [716, 459] width 89 height 25
click at [455, 462] on td "ICBESX4-Datastore" at bounding box center [508, 459] width 112 height 25
click at [489, 356] on span "Inventory" at bounding box center [497, 360] width 70 height 14
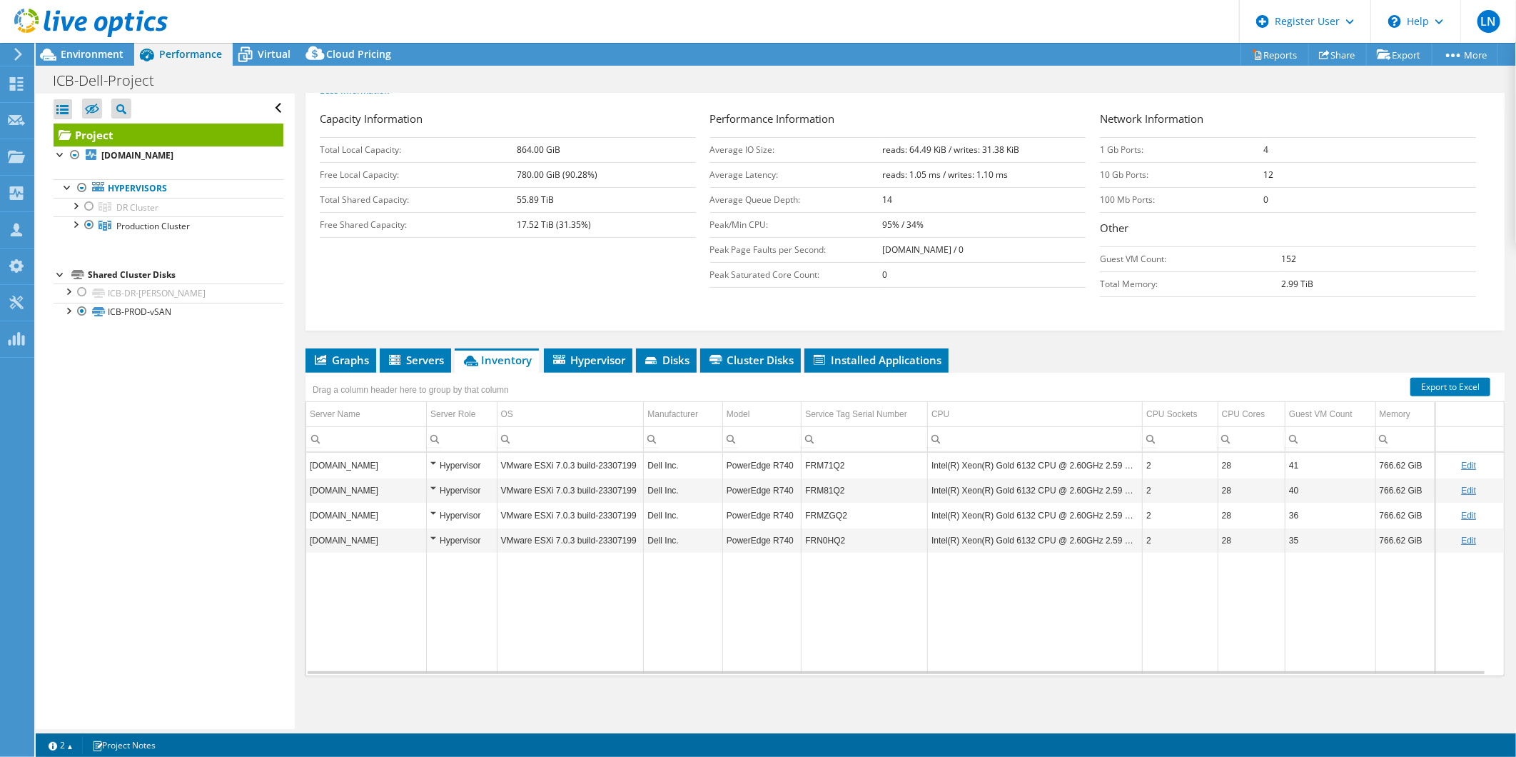
click at [458, 467] on div "Hypervisor" at bounding box center [461, 465] width 62 height 17
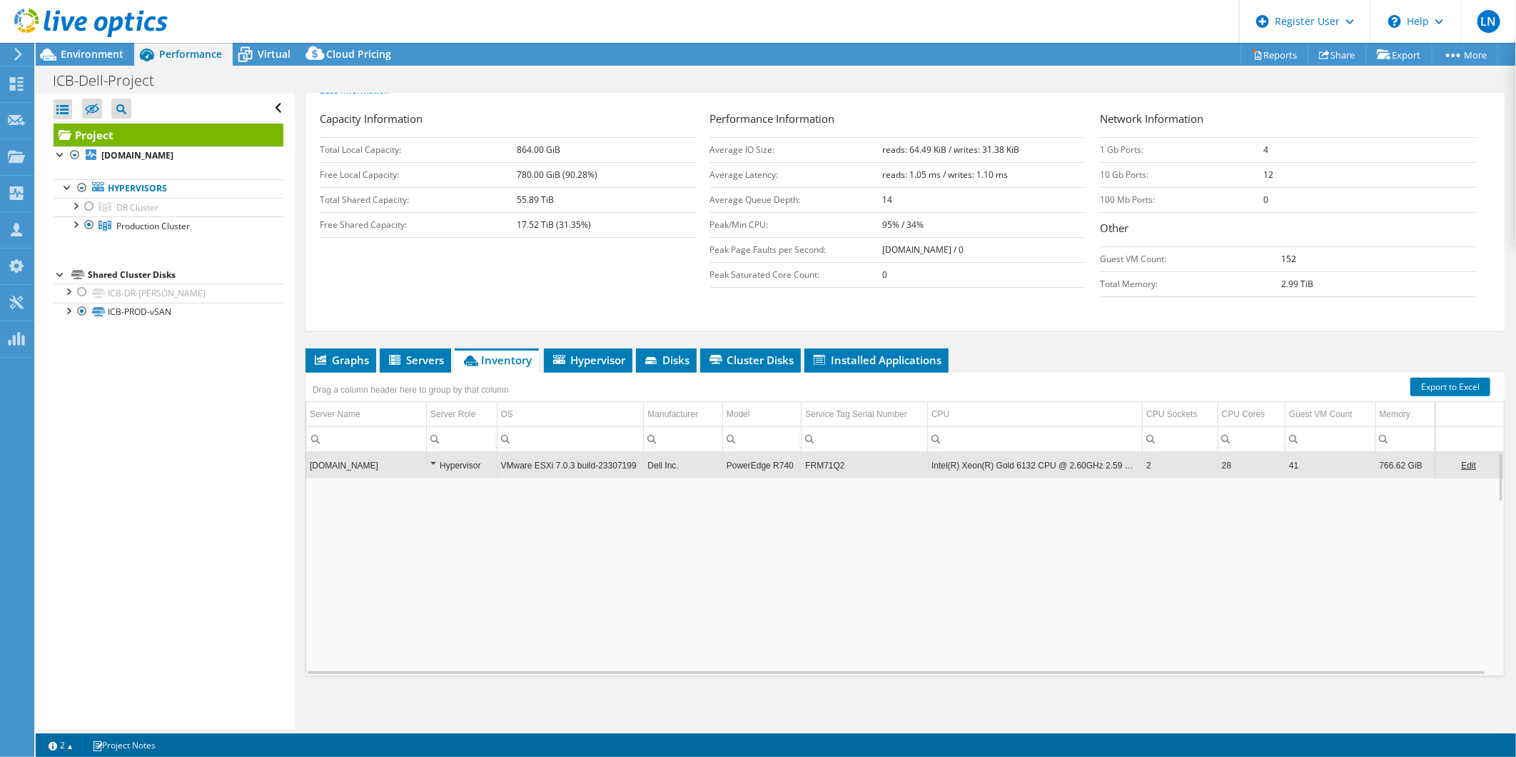
click at [458, 466] on div "Hypervisor" at bounding box center [461, 465] width 62 height 17
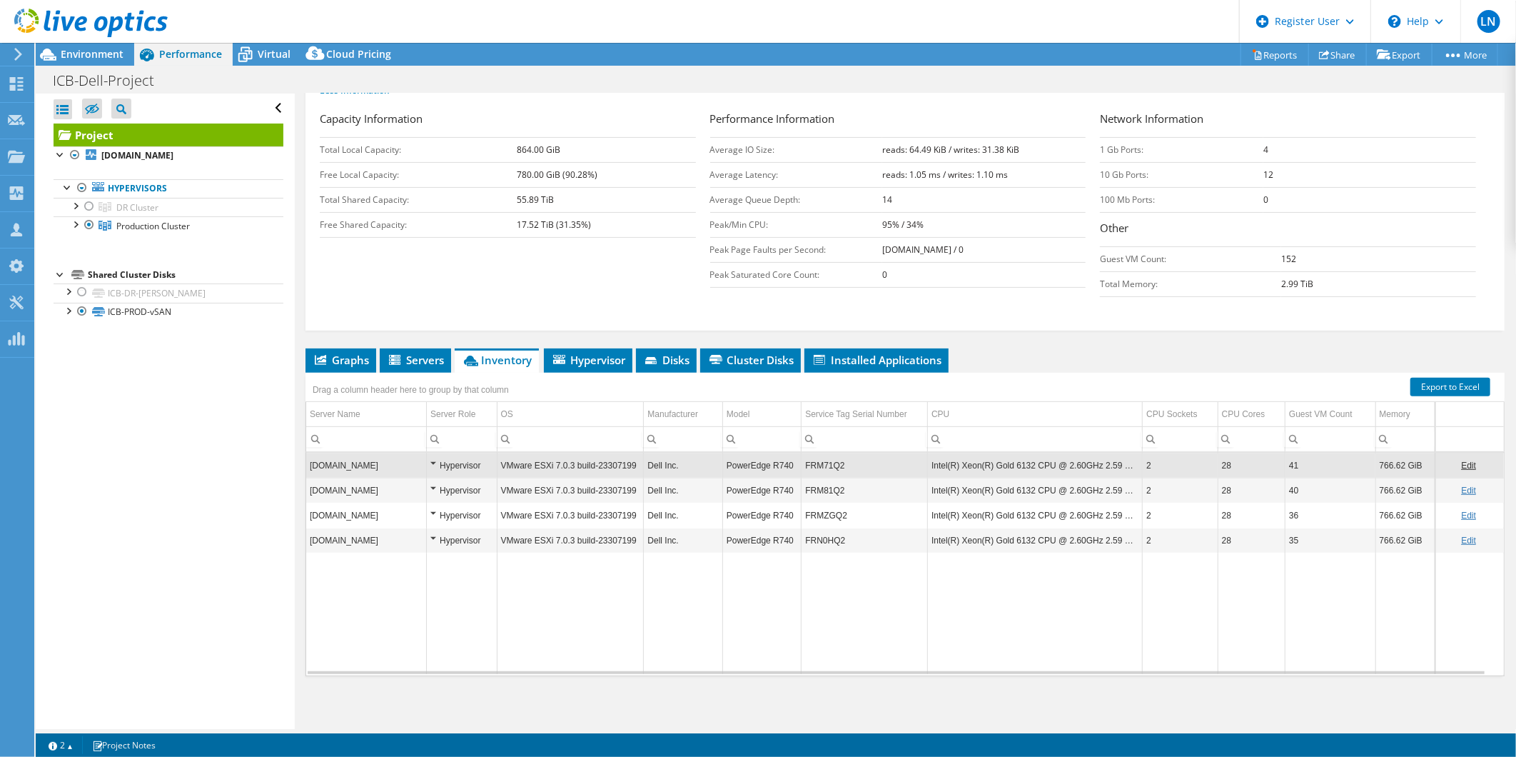
click at [435, 464] on div "Hypervisor" at bounding box center [461, 465] width 62 height 17
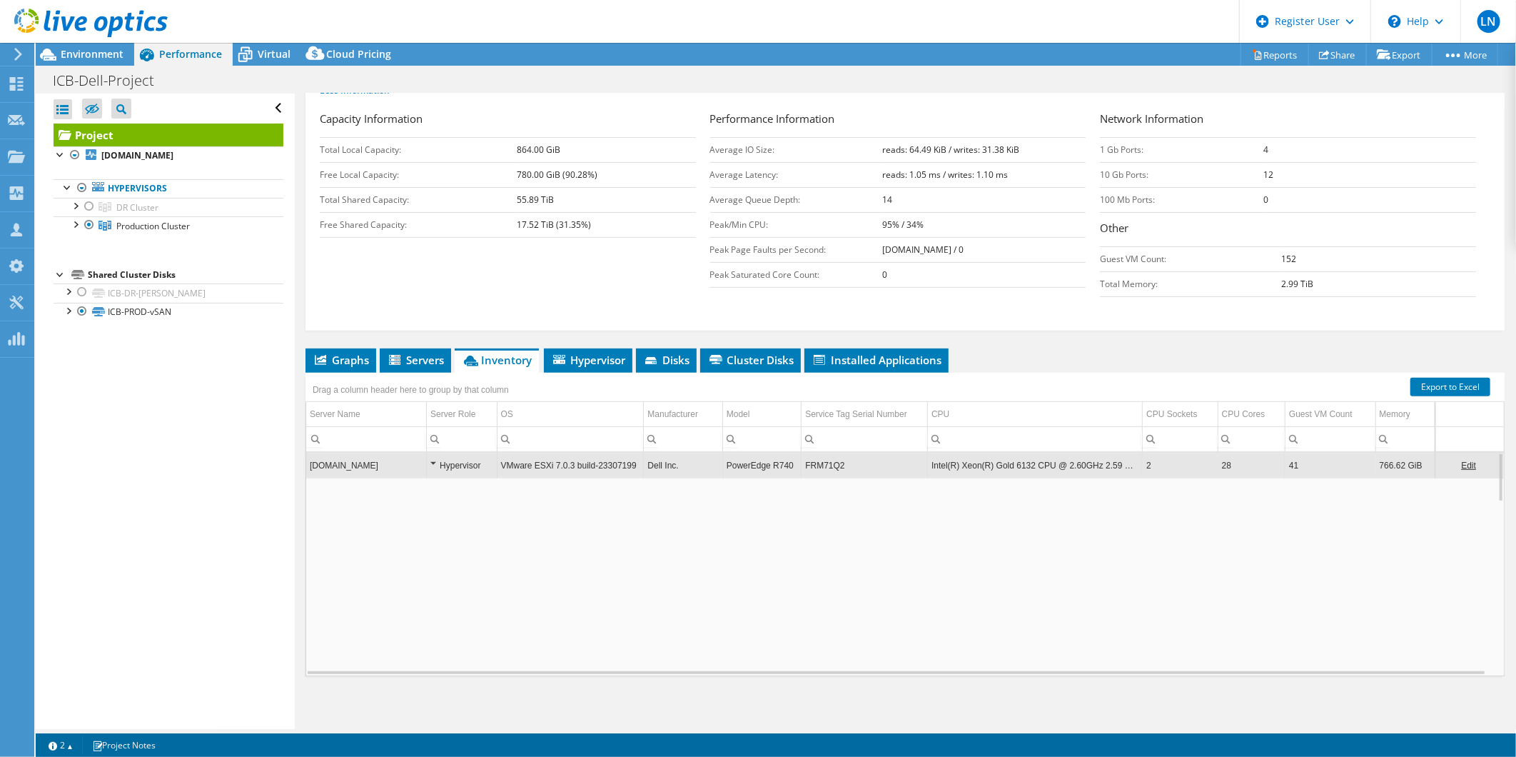
click at [435, 464] on div "Hypervisor" at bounding box center [461, 465] width 62 height 17
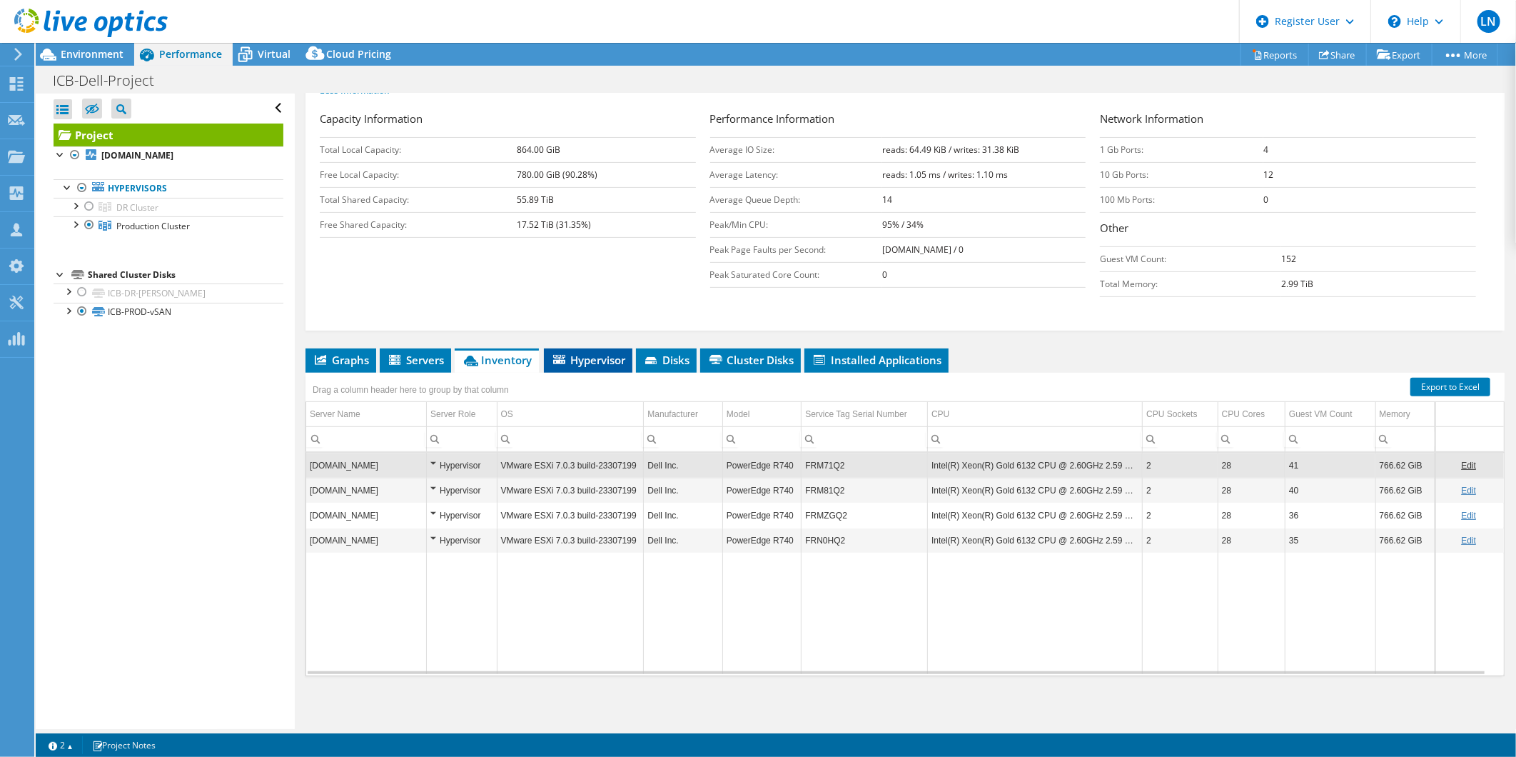
click at [605, 353] on span "Hypervisor" at bounding box center [588, 360] width 74 height 14
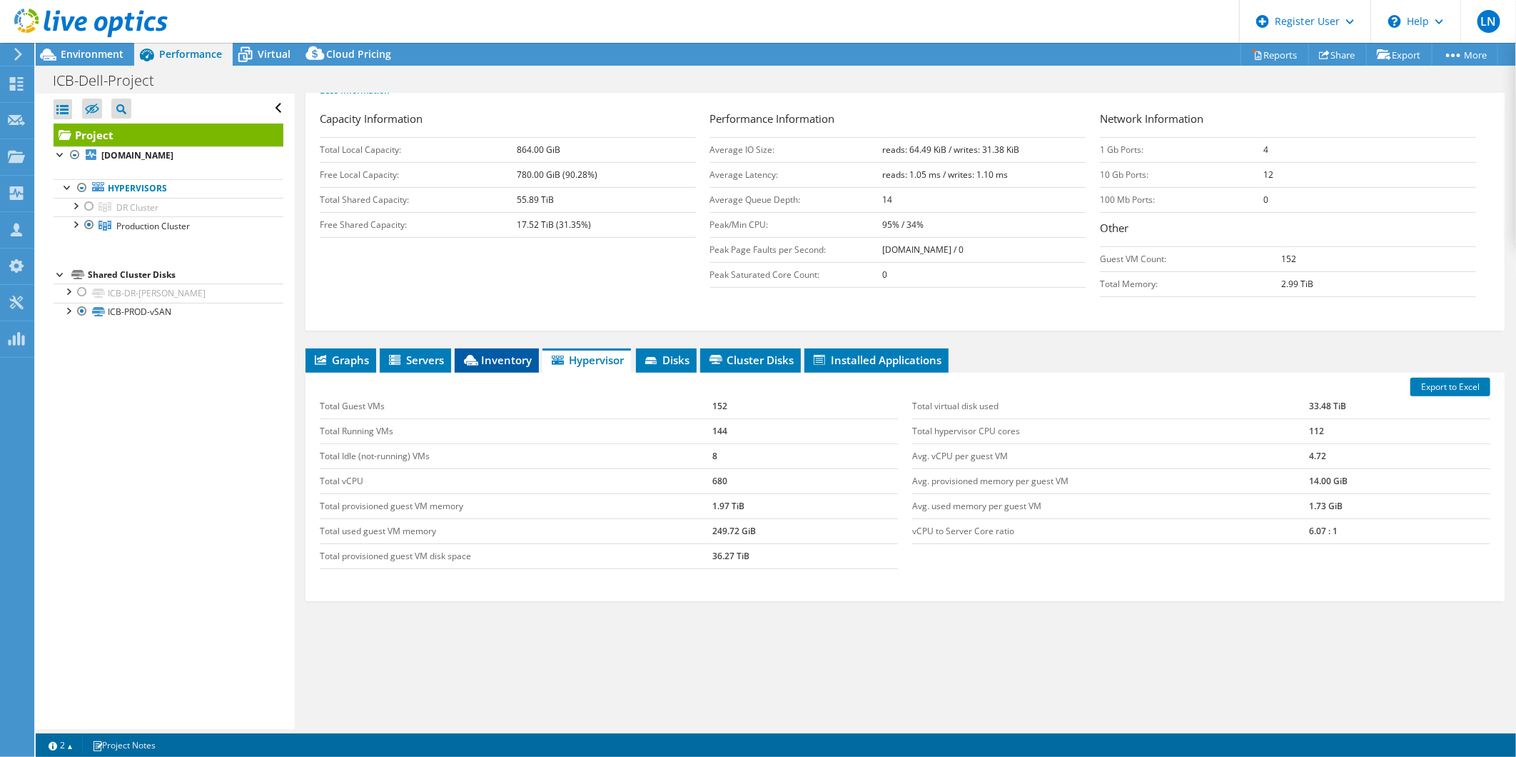
click at [480, 361] on span "Inventory" at bounding box center [497, 360] width 70 height 14
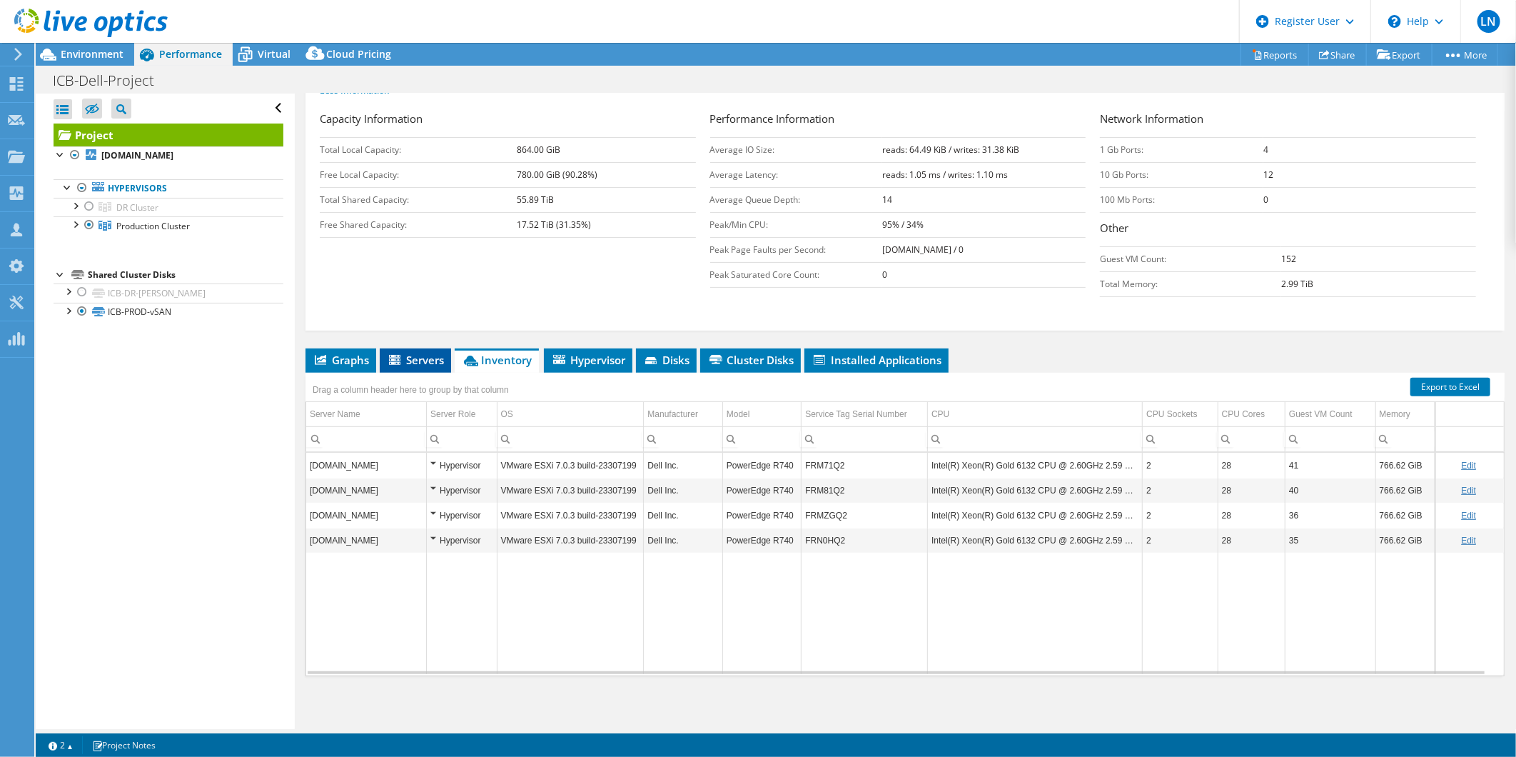
click at [420, 357] on span "Servers" at bounding box center [415, 360] width 57 height 14
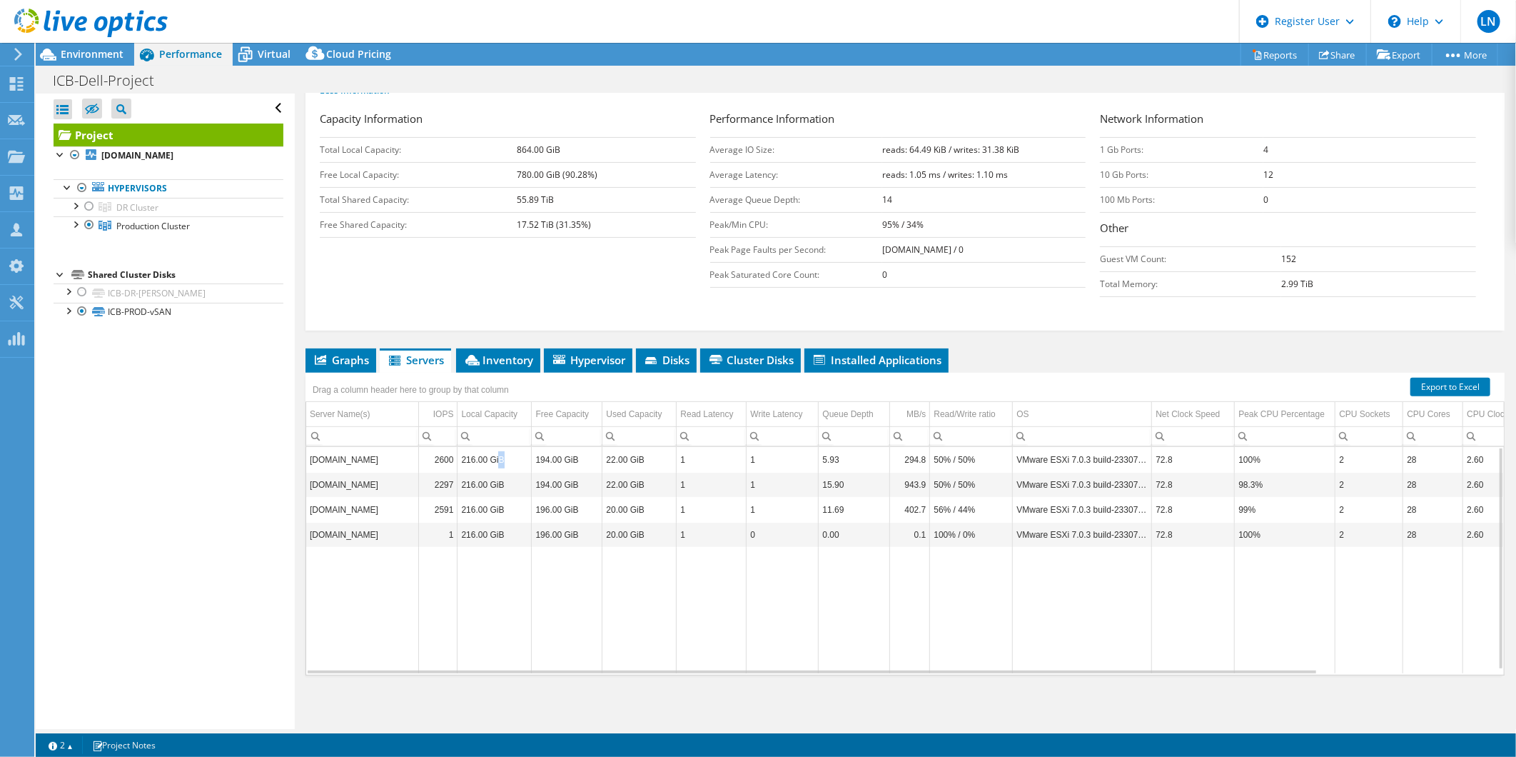
click at [501, 460] on td "216.00 GiB" at bounding box center [495, 459] width 74 height 25
drag, startPoint x: 501, startPoint y: 460, endPoint x: 489, endPoint y: 460, distance: 12.2
click at [489, 460] on td "216.00 GiB" at bounding box center [495, 459] width 74 height 25
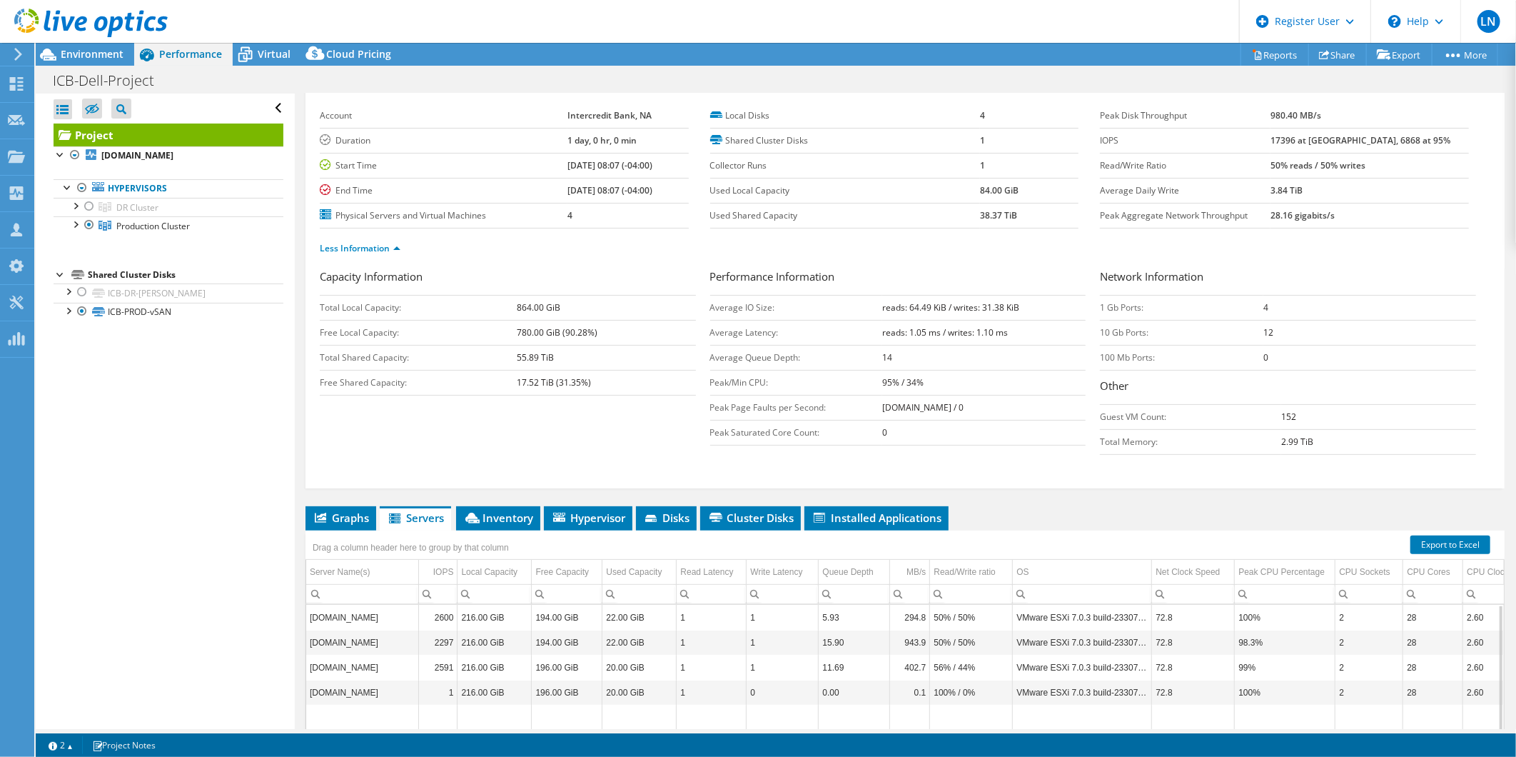
scroll to position [0, 0]
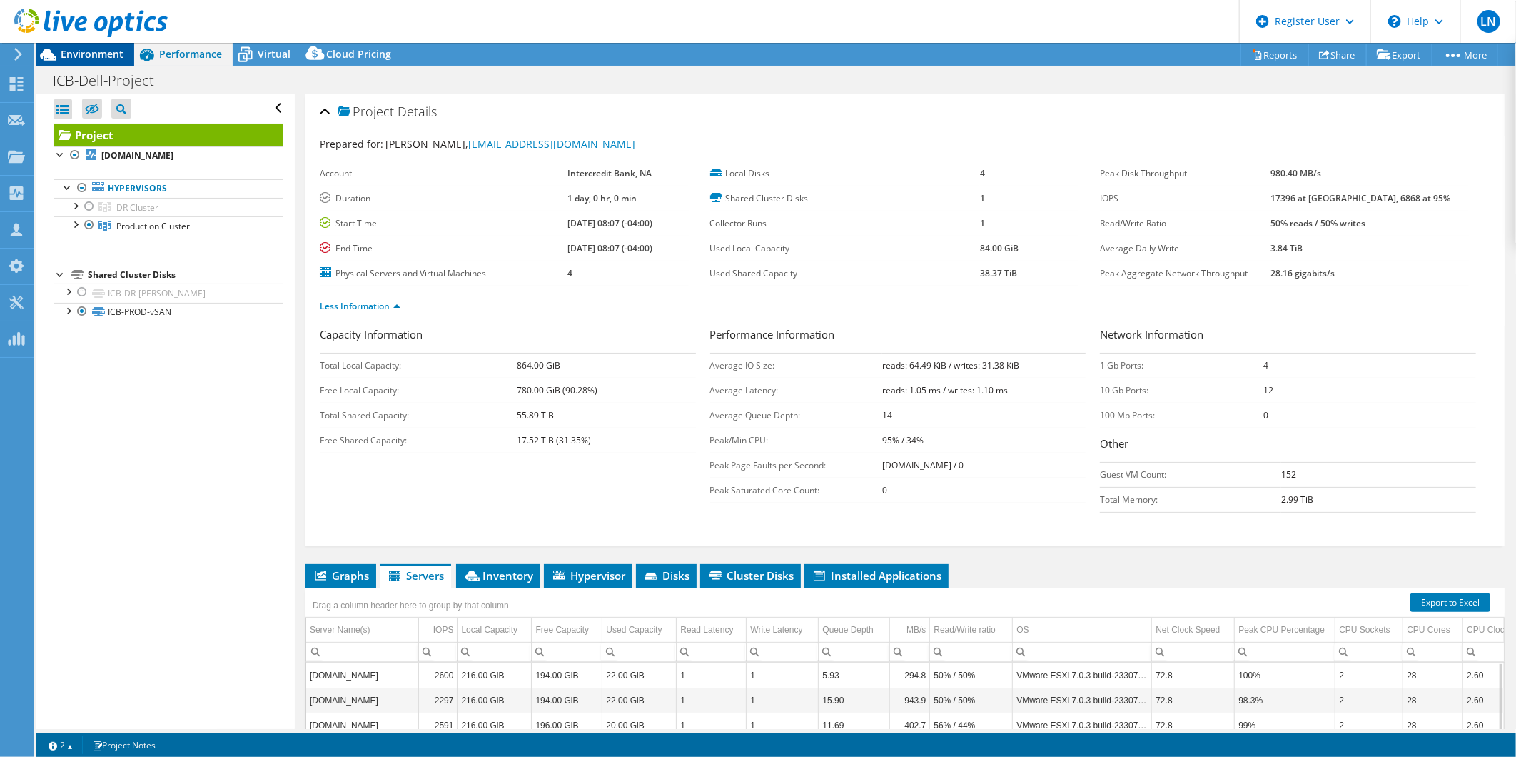
click at [81, 49] on span "Environment" at bounding box center [92, 54] width 63 height 14
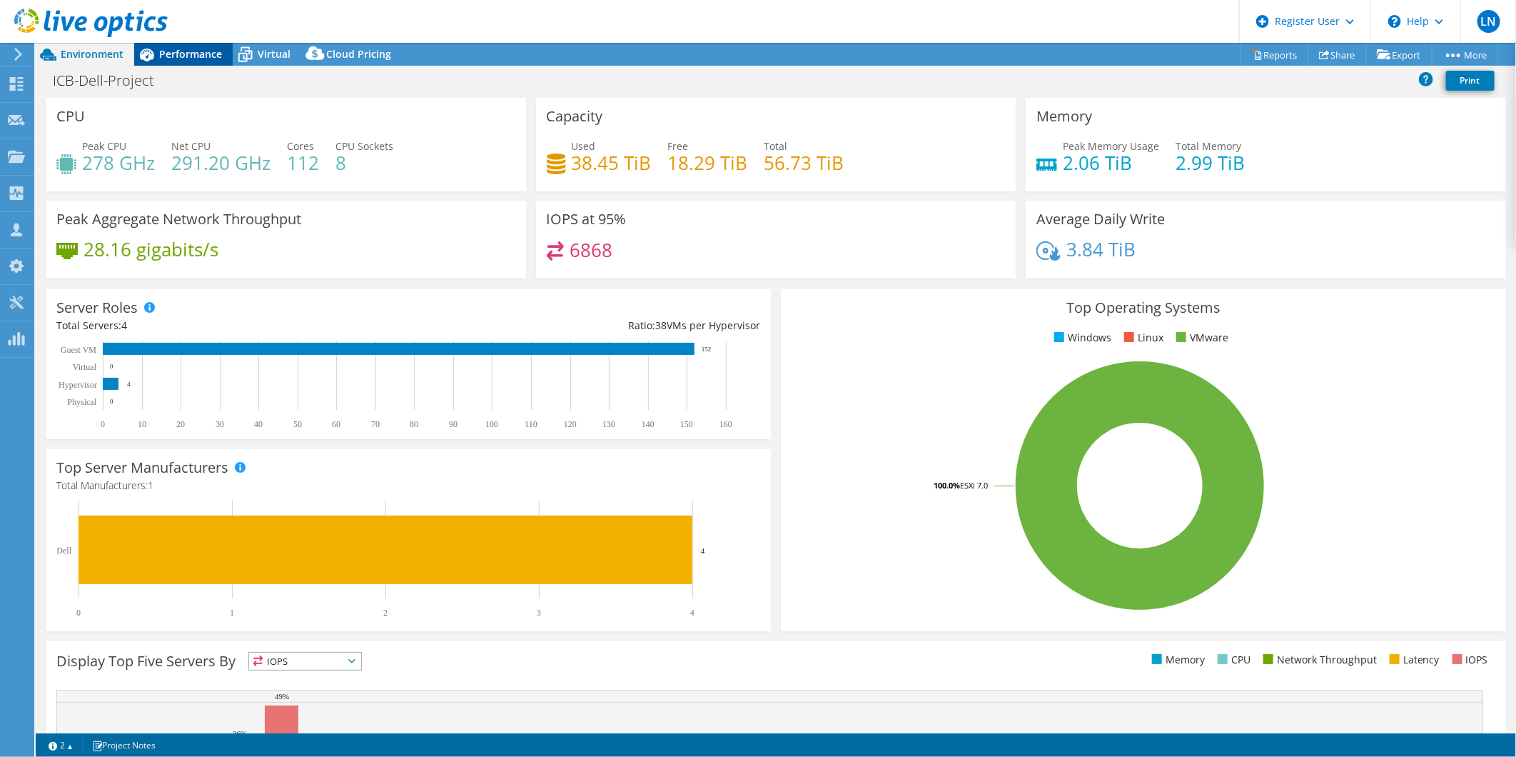
click at [188, 52] on span "Performance" at bounding box center [190, 54] width 63 height 14
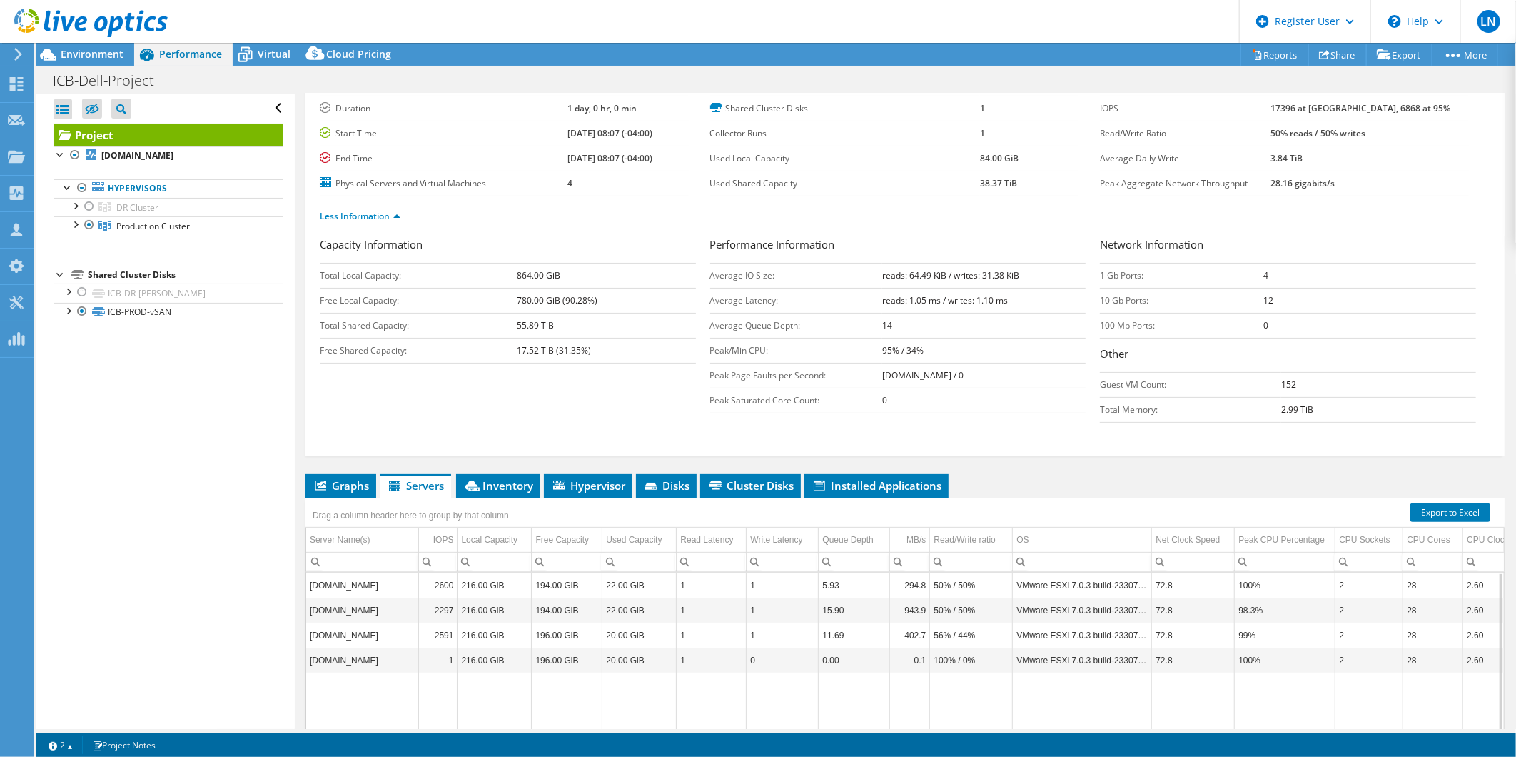
scroll to position [216, 0]
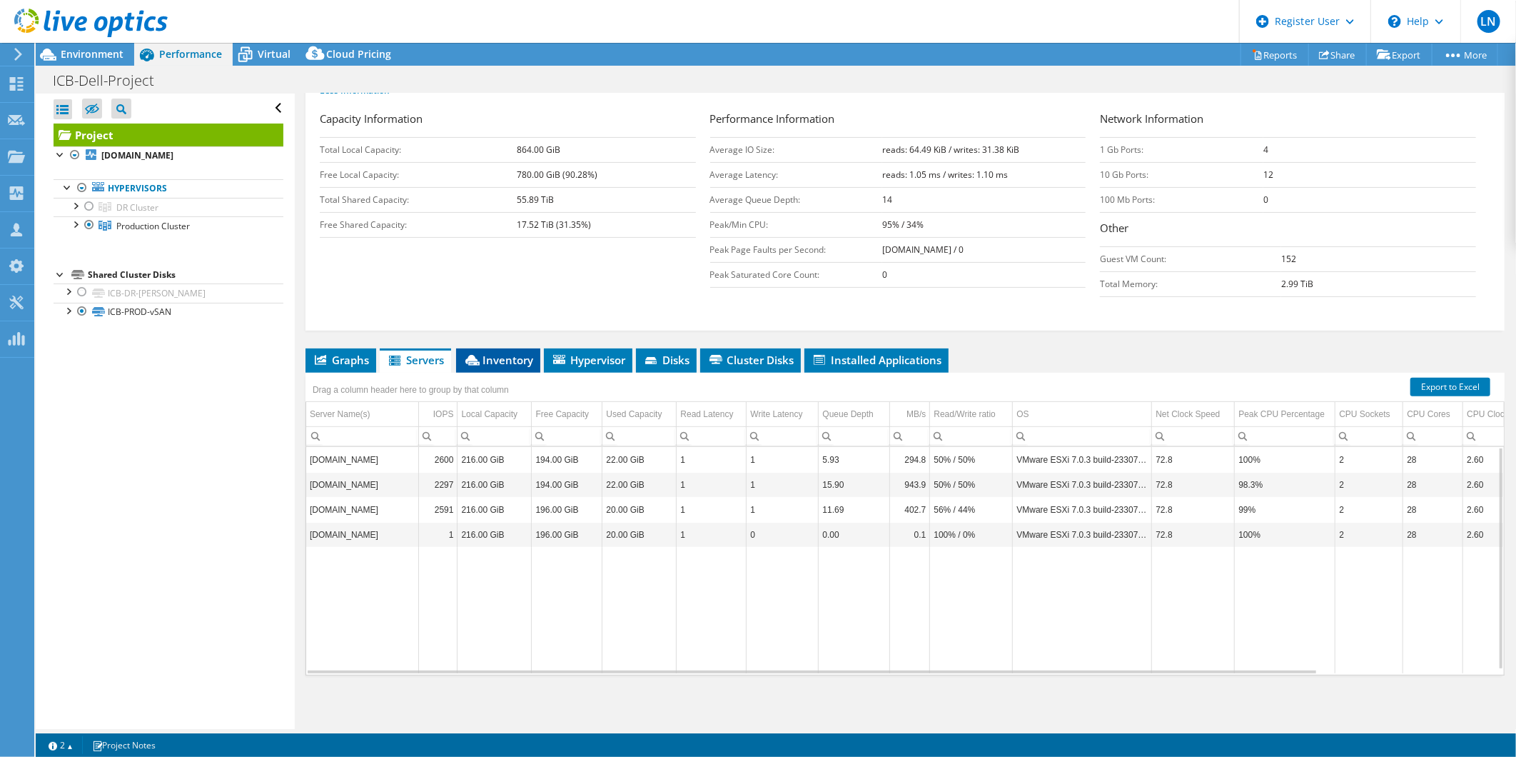
click at [497, 365] on li "Inventory" at bounding box center [498, 360] width 84 height 24
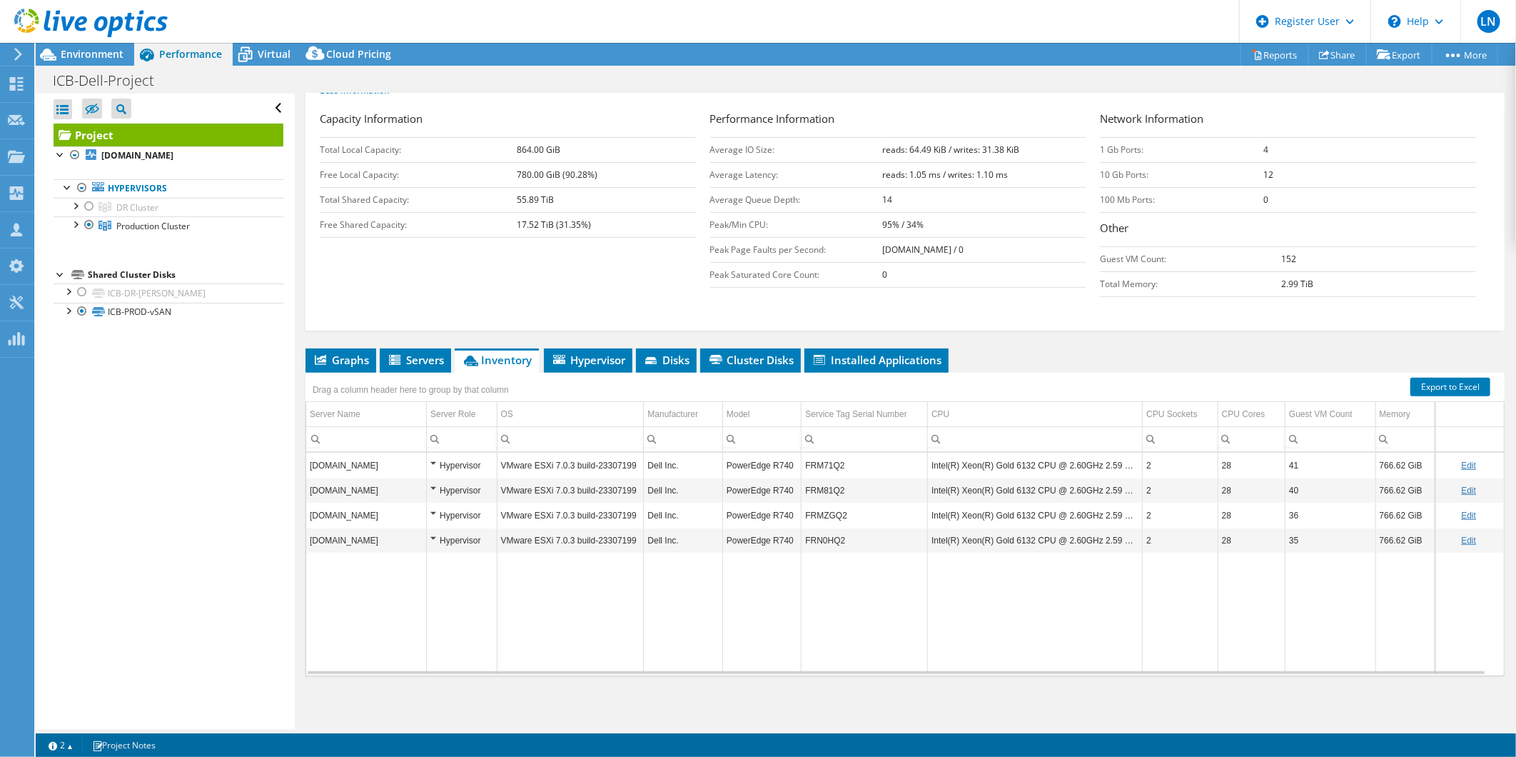
click at [424, 373] on div "Drag a column header here to group by that column" at bounding box center [411, 388] width 211 height 31
click at [433, 358] on span "Servers" at bounding box center [415, 360] width 57 height 14
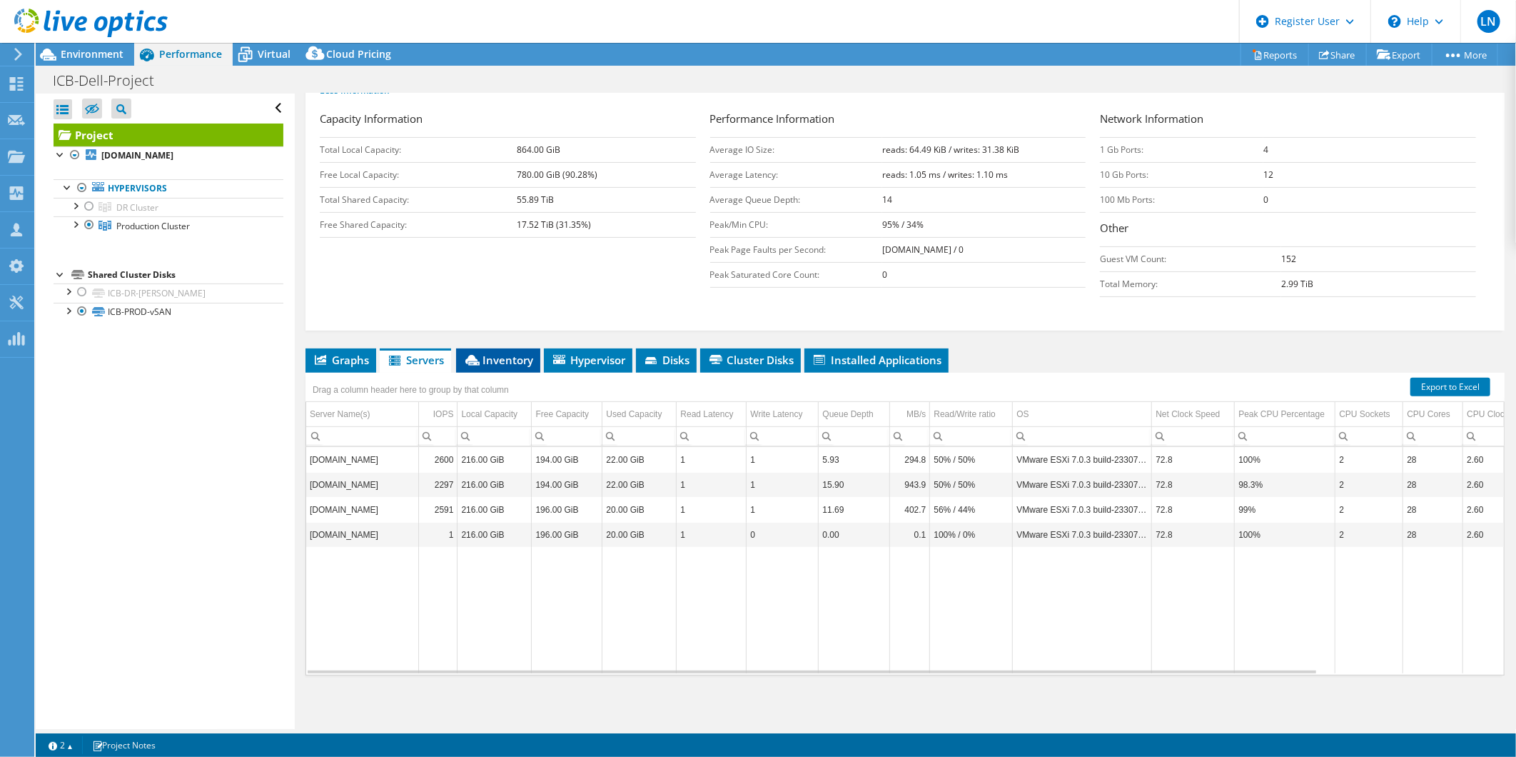
click at [505, 355] on span "Inventory" at bounding box center [498, 360] width 70 height 14
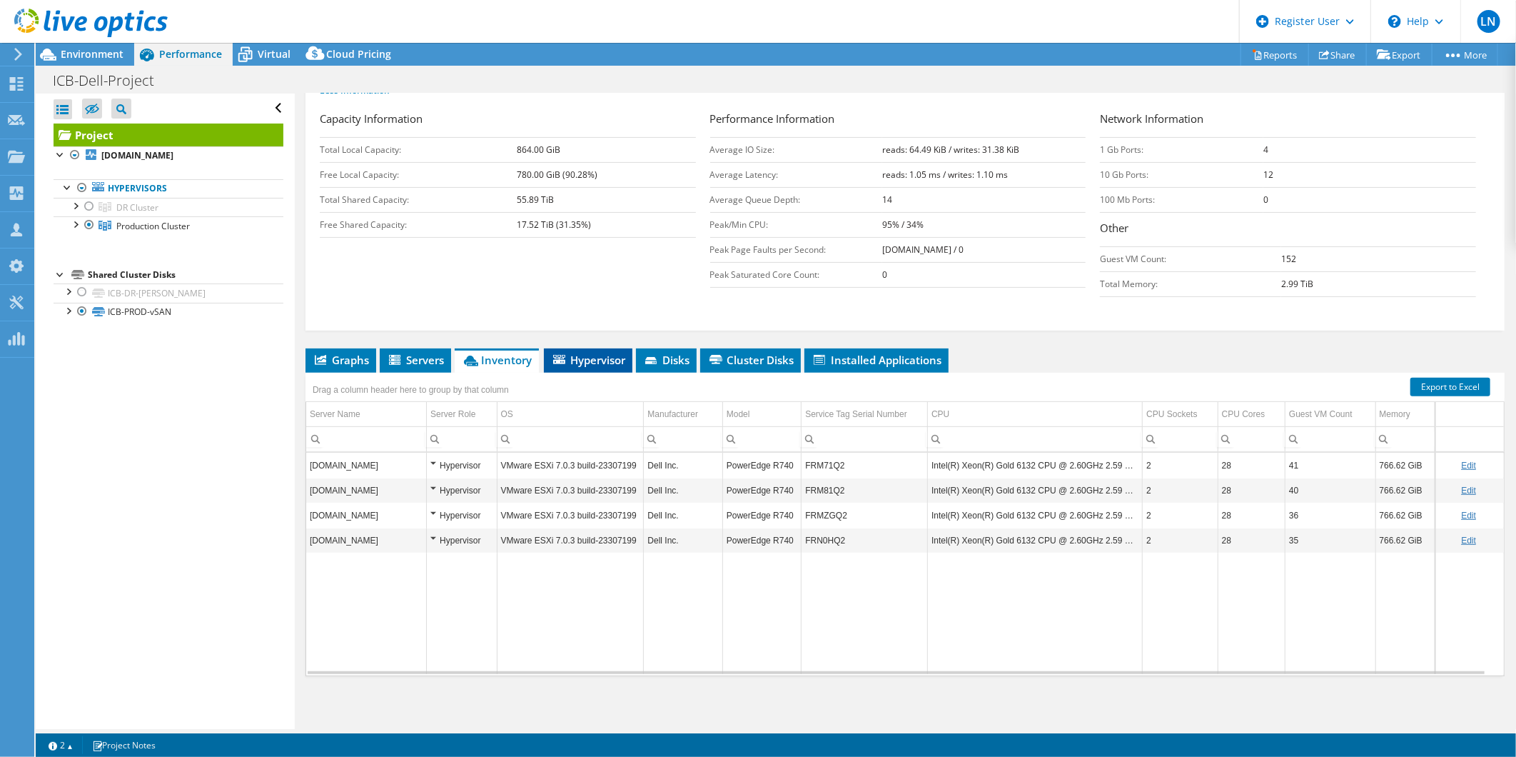
click at [590, 353] on span "Hypervisor" at bounding box center [588, 360] width 74 height 14
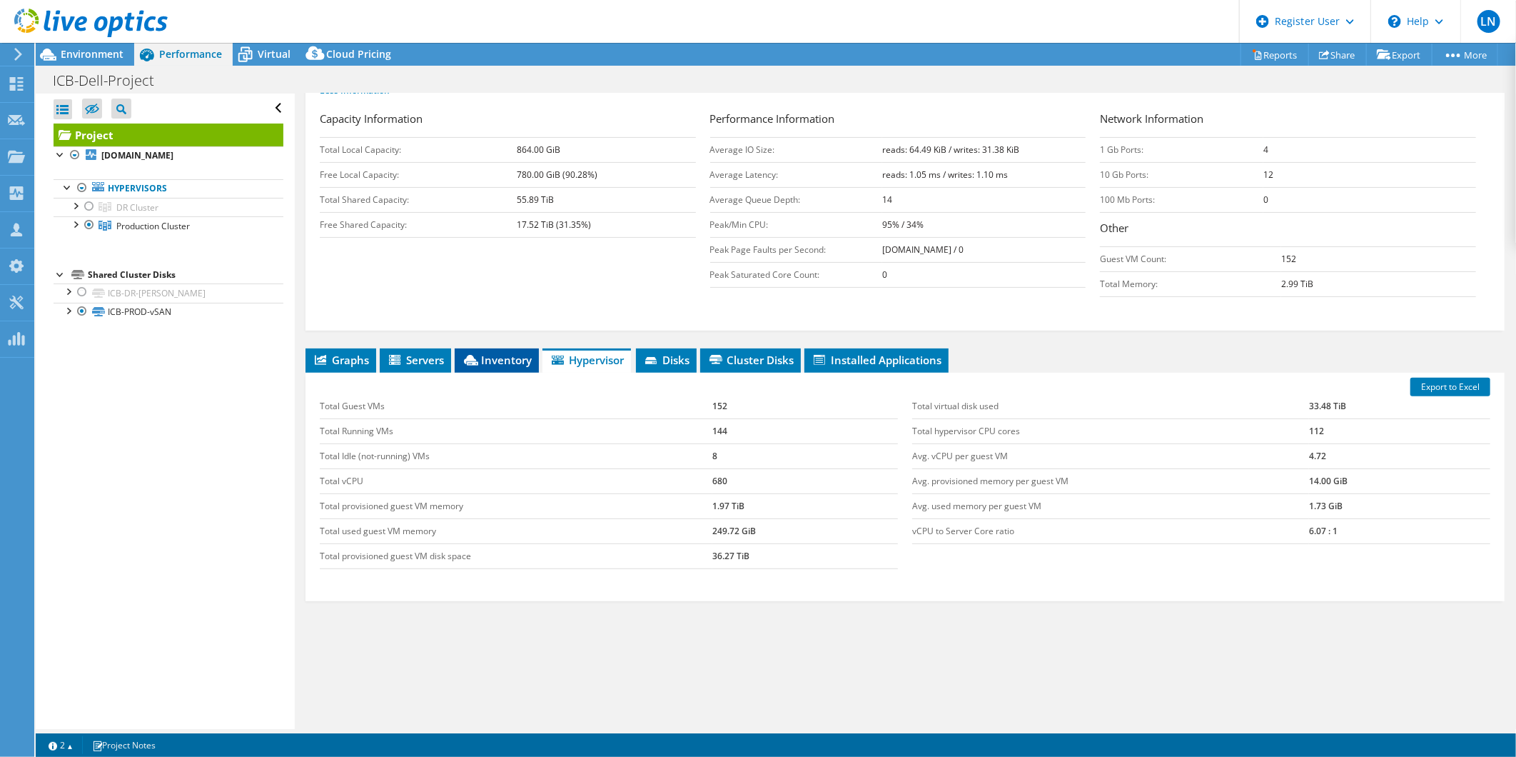
click at [494, 359] on span "Inventory" at bounding box center [497, 360] width 70 height 14
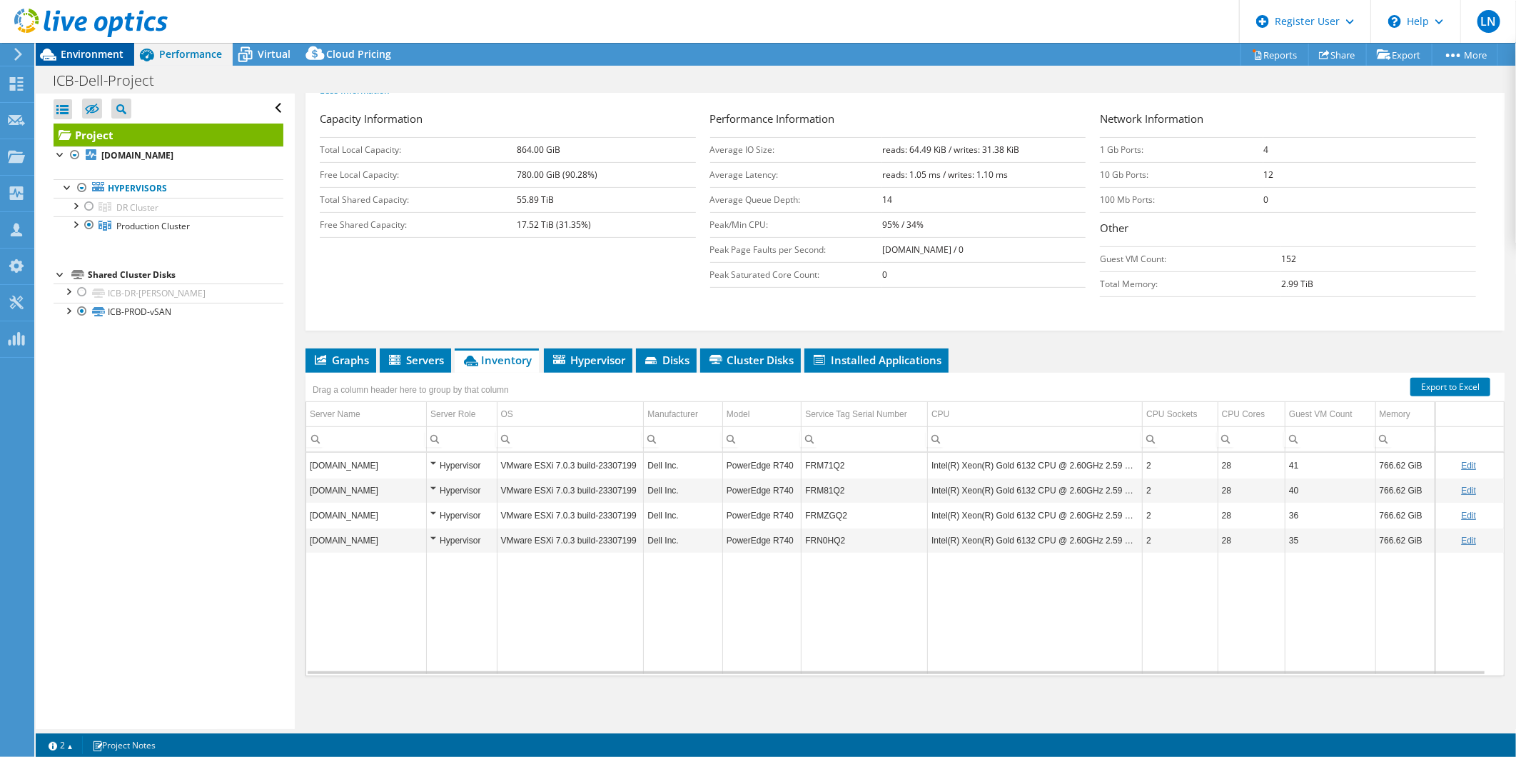
click at [81, 54] on span "Environment" at bounding box center [92, 54] width 63 height 14
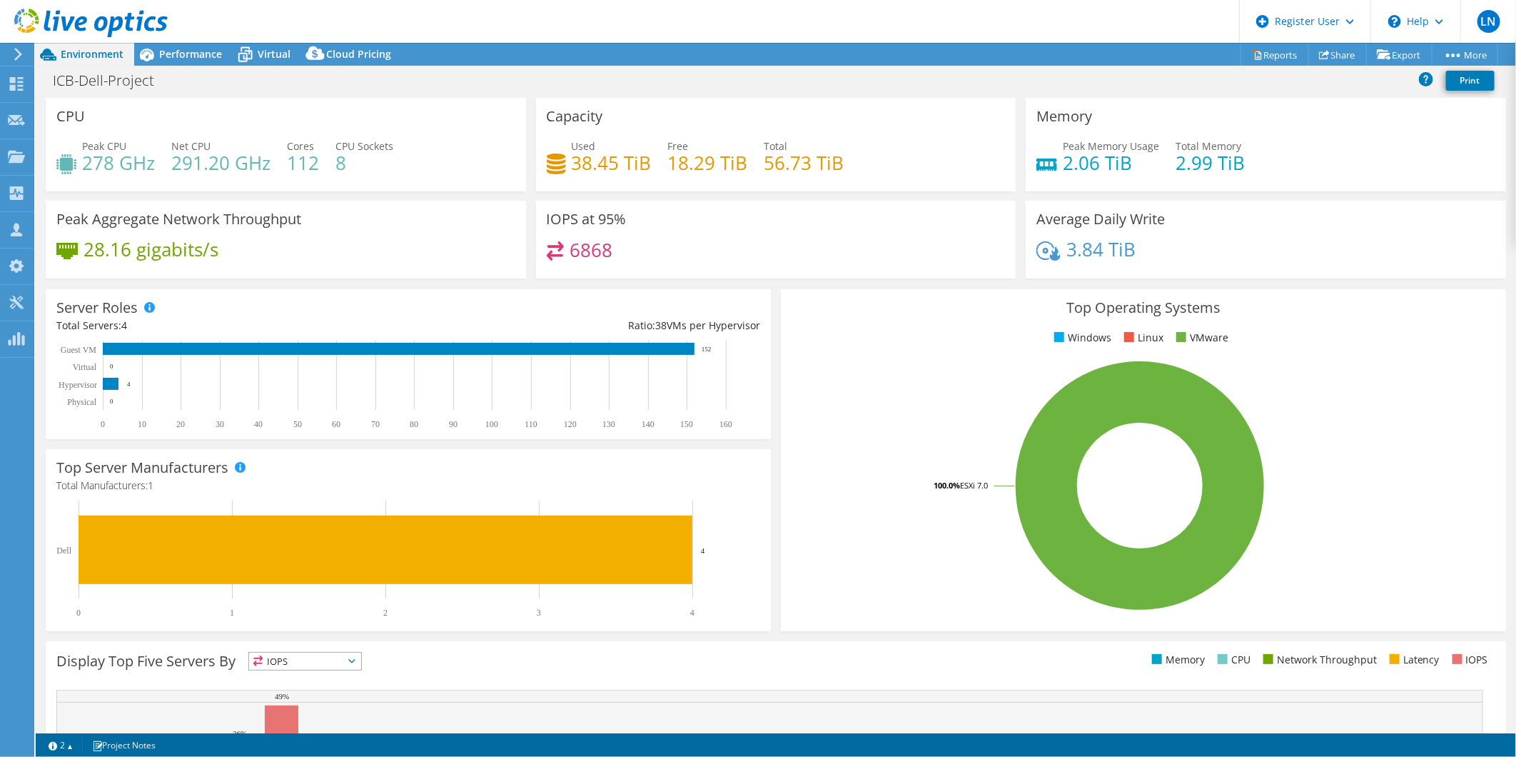
click at [43, 24] on icon at bounding box center [90, 23] width 153 height 29
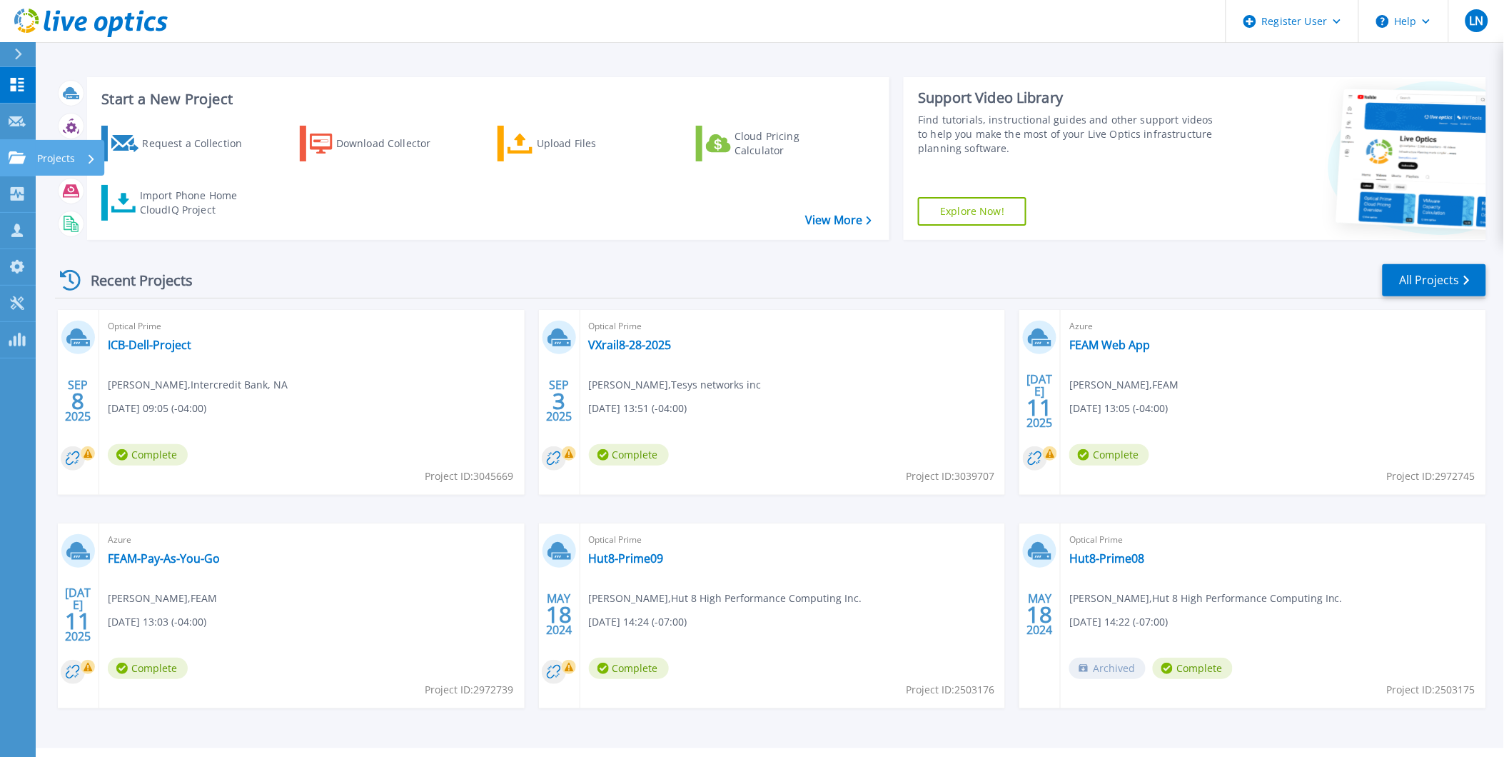
click at [19, 158] on icon at bounding box center [17, 157] width 17 height 12
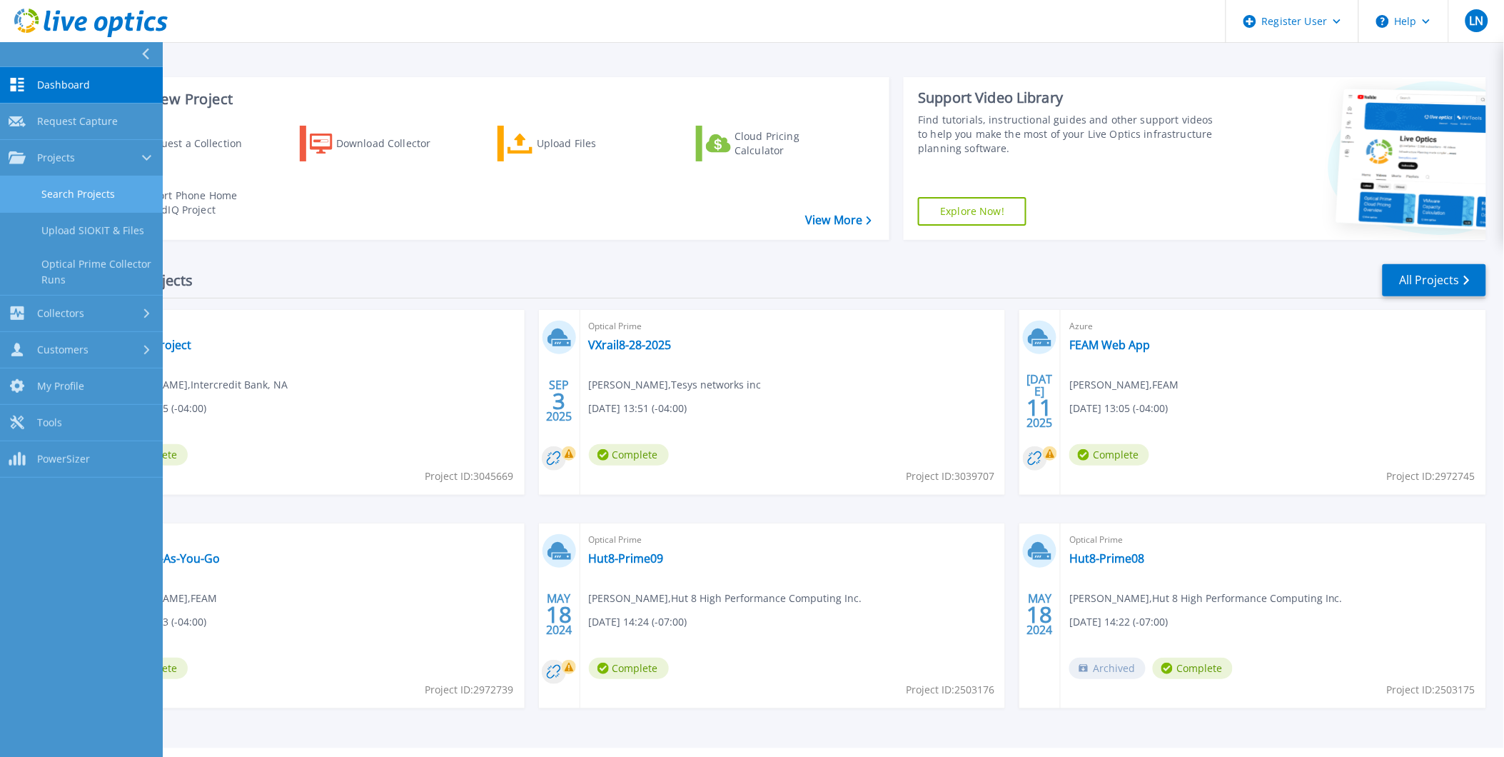
click at [86, 194] on link "Search Projects" at bounding box center [81, 194] width 163 height 36
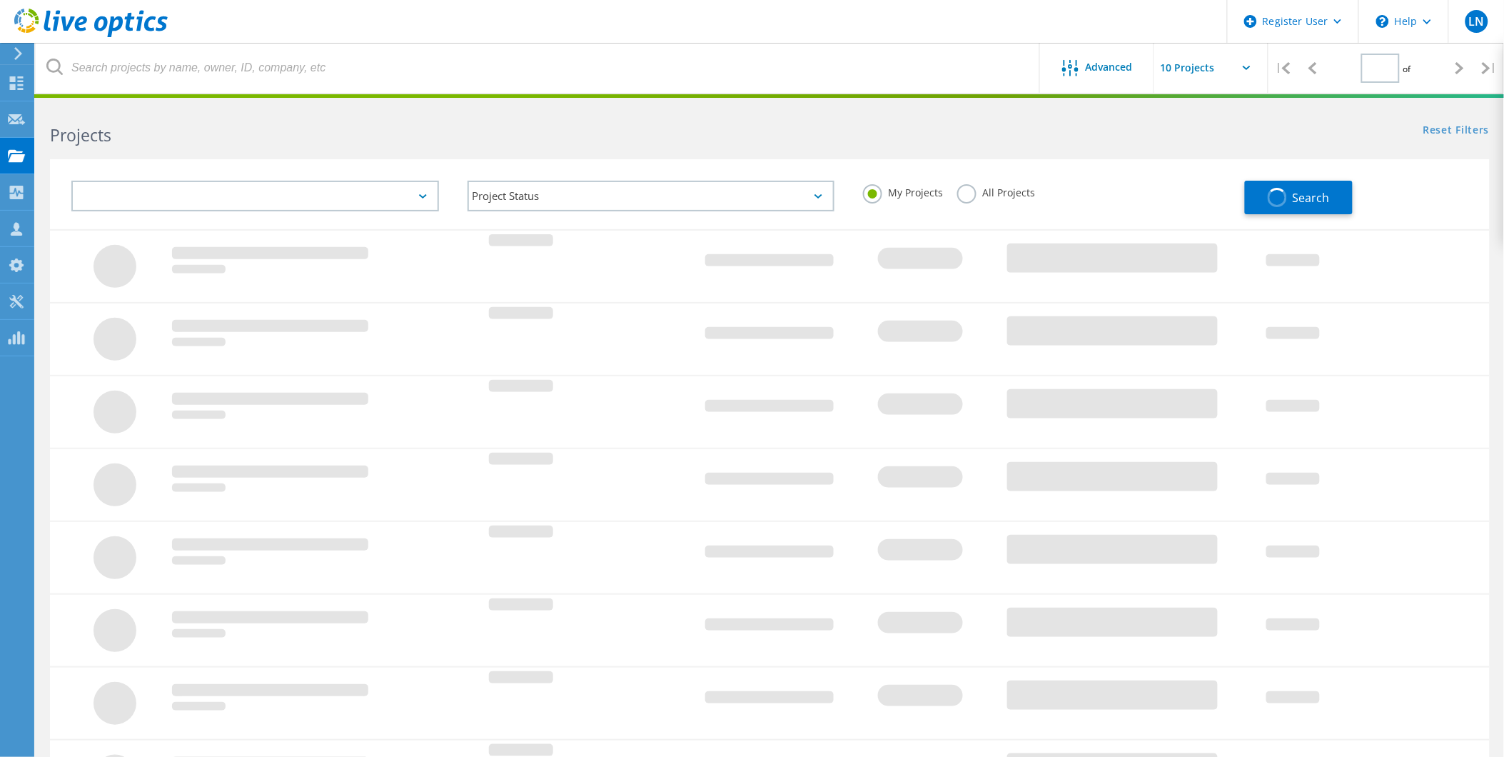
type input "1"
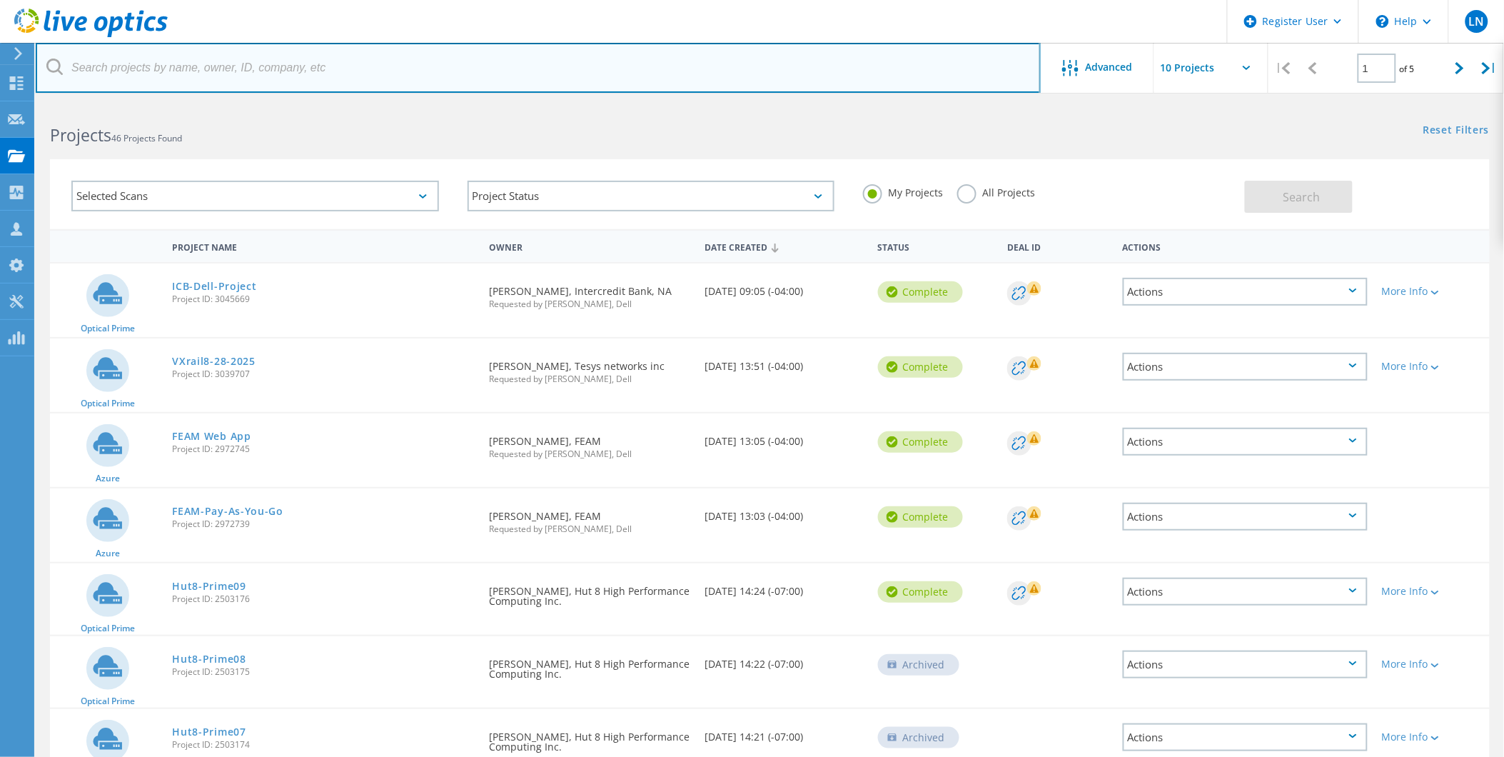
click at [472, 75] on input "text" at bounding box center [538, 68] width 1005 height 50
paste input "G6RJDF3"
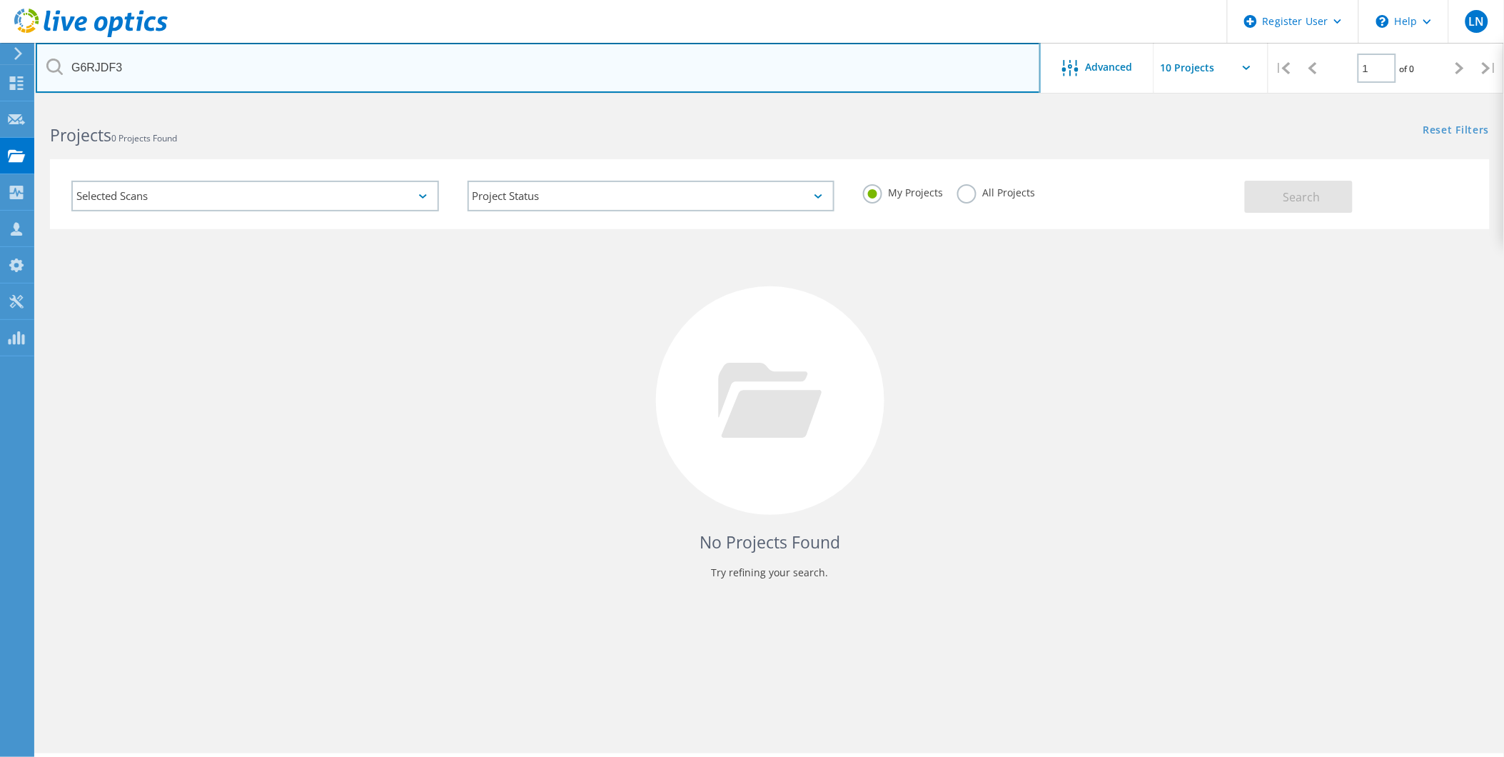
drag, startPoint x: 473, startPoint y: 74, endPoint x: -59, endPoint y: 127, distance: 534.5
click at [0, 127] on html "Register User \n Help Explore Helpful Articles Contact Support LN Dell User Luz…" at bounding box center [752, 398] width 1504 height 796
click at [259, 56] on input "G6RJDF3" at bounding box center [538, 68] width 1005 height 50
drag, startPoint x: 29, startPoint y: 67, endPoint x: -12, endPoint y: 68, distance: 41.4
click at [0, 68] on html "Register User \n Help Explore Helpful Articles Contact Support LN Dell User Luz…" at bounding box center [752, 398] width 1504 height 796
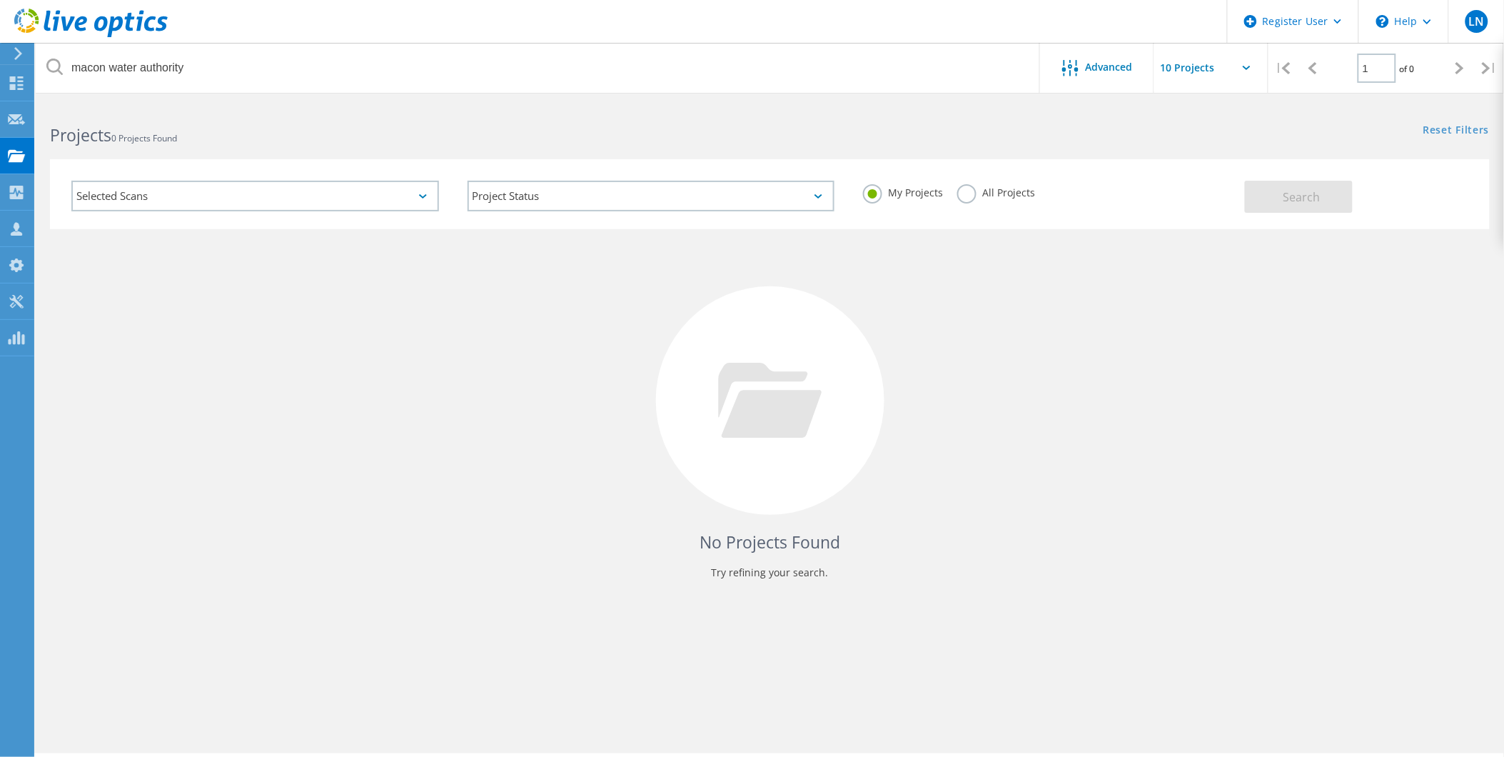
click at [994, 191] on label "All Projects" at bounding box center [996, 191] width 78 height 14
click at [0, 0] on input "All Projects" at bounding box center [0, 0] width 0 height 0
click at [1293, 186] on button "Search" at bounding box center [1299, 197] width 108 height 32
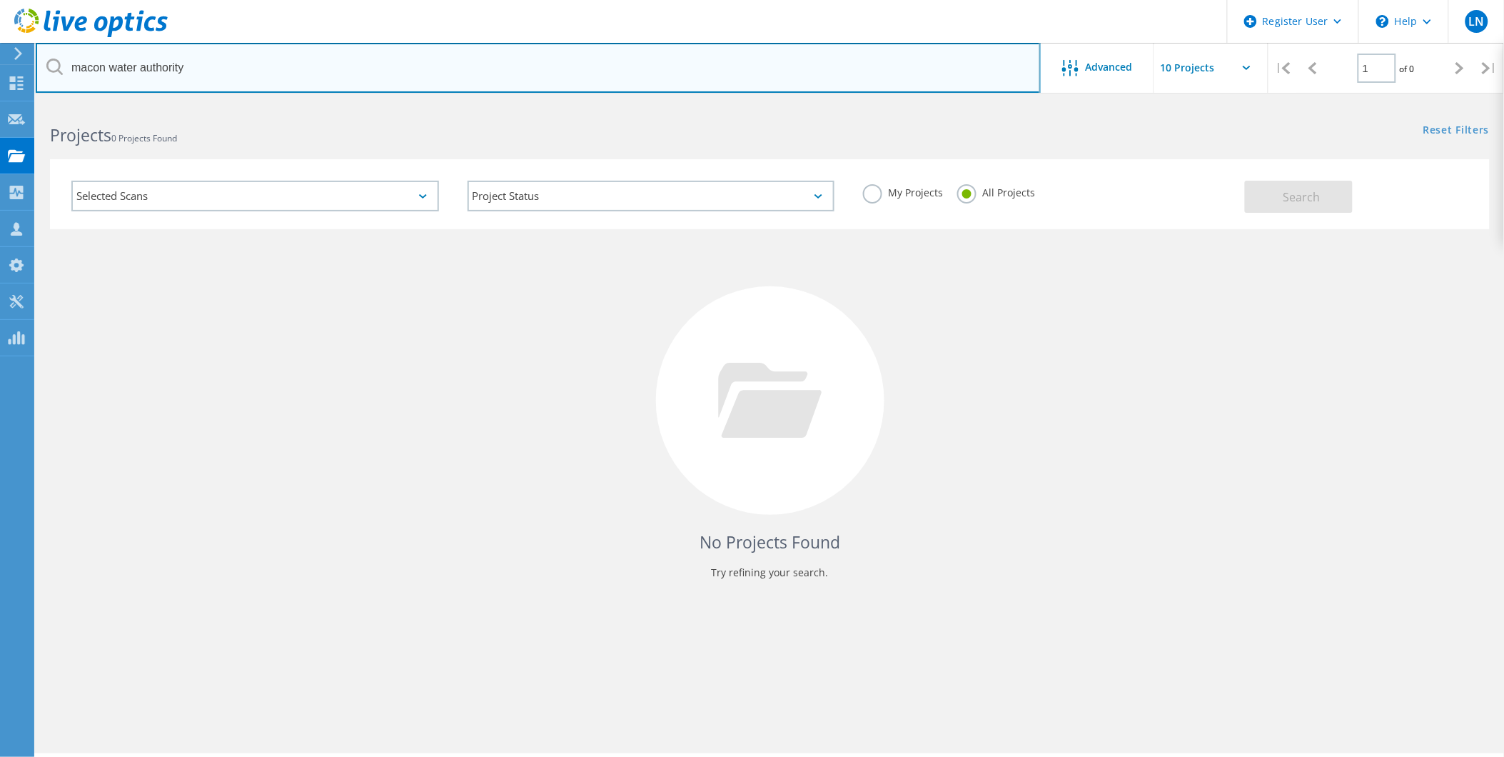
click at [368, 68] on input "macon water authority" at bounding box center [538, 68] width 1005 height 50
drag, startPoint x: 453, startPoint y: 69, endPoint x: -160, endPoint y: 75, distance: 612.5
click at [0, 75] on html "Register User \n Help Explore Helpful Articles Contact Support LN Dell User Luz…" at bounding box center [752, 398] width 1504 height 796
paste input "G6RJDF3"
type input "G6RJDF3"
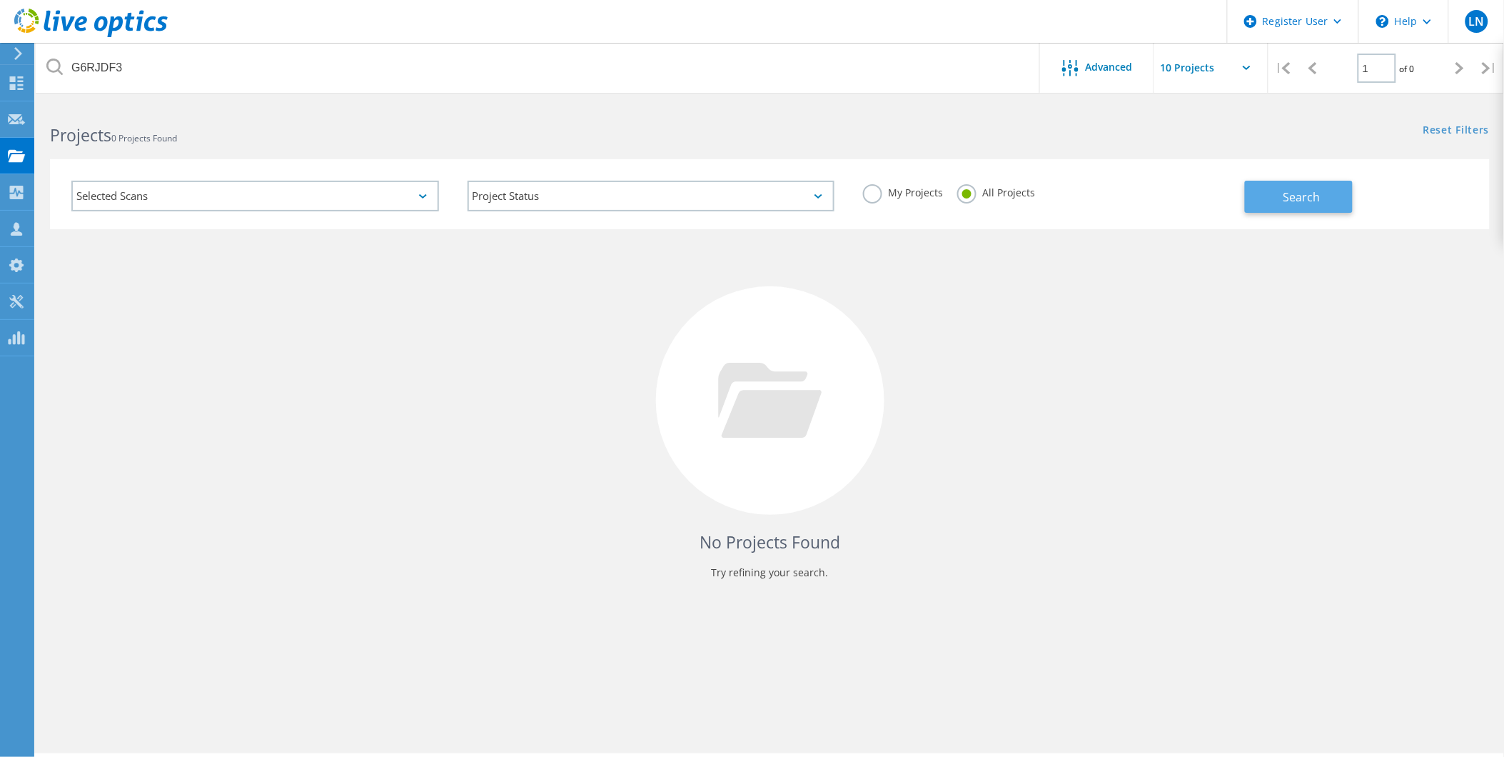
click at [1281, 196] on button "Search" at bounding box center [1299, 197] width 108 height 32
